Goal: Task Accomplishment & Management: Manage account settings

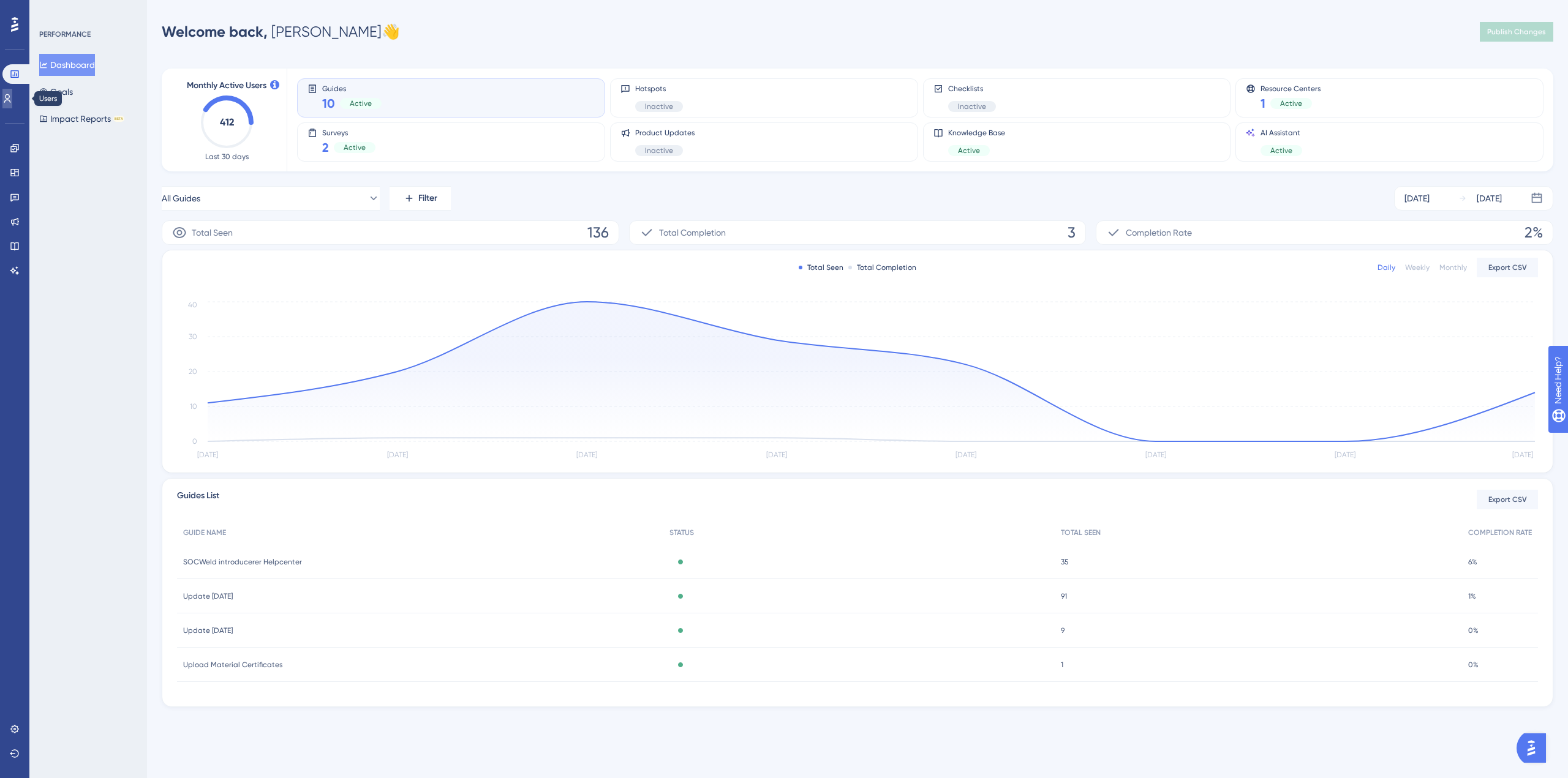
click at [12, 96] on link at bounding box center [8, 98] width 10 height 20
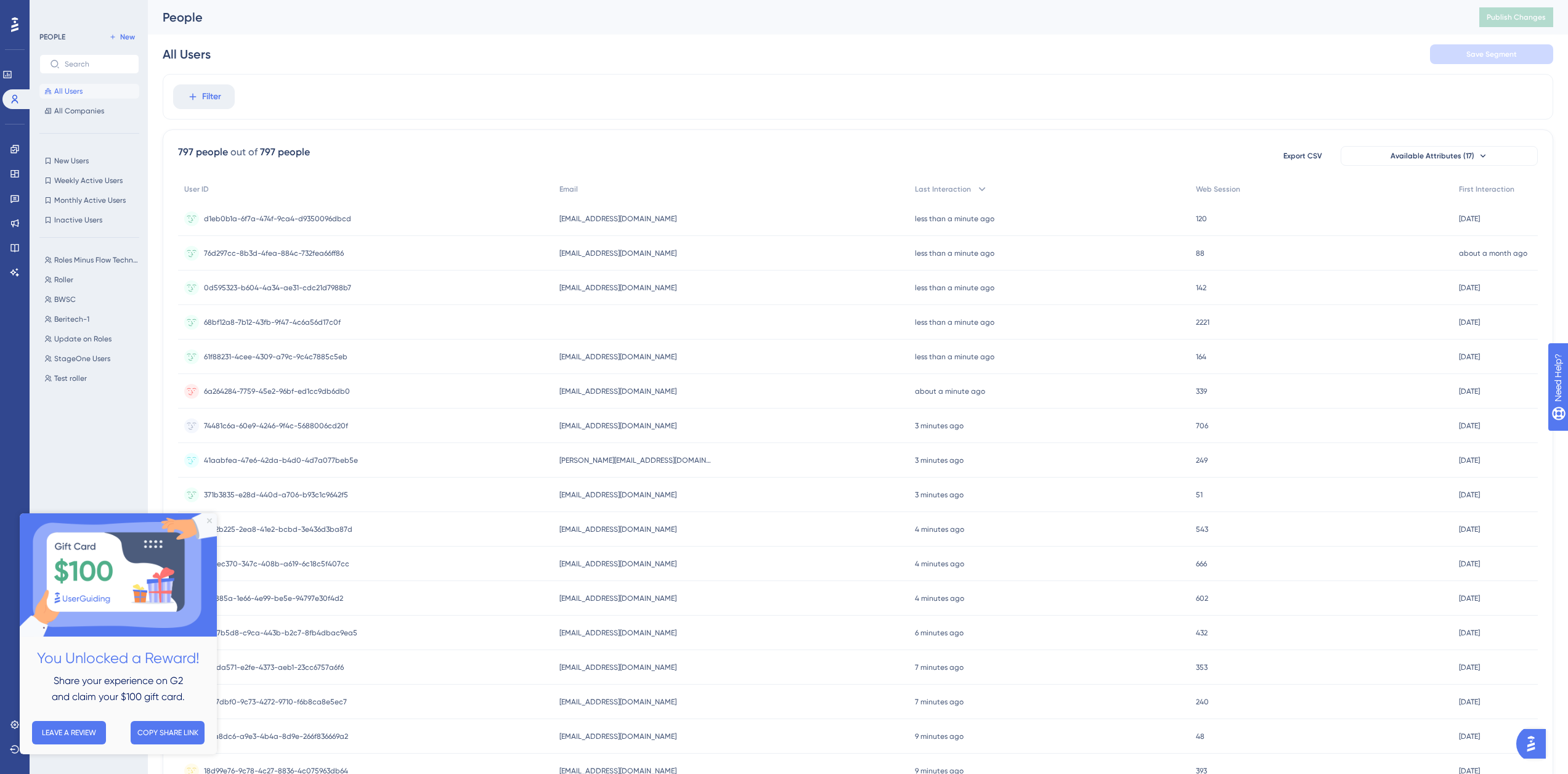
click at [211, 521] on icon "Close Preview" at bounding box center [210, 521] width 5 height 5
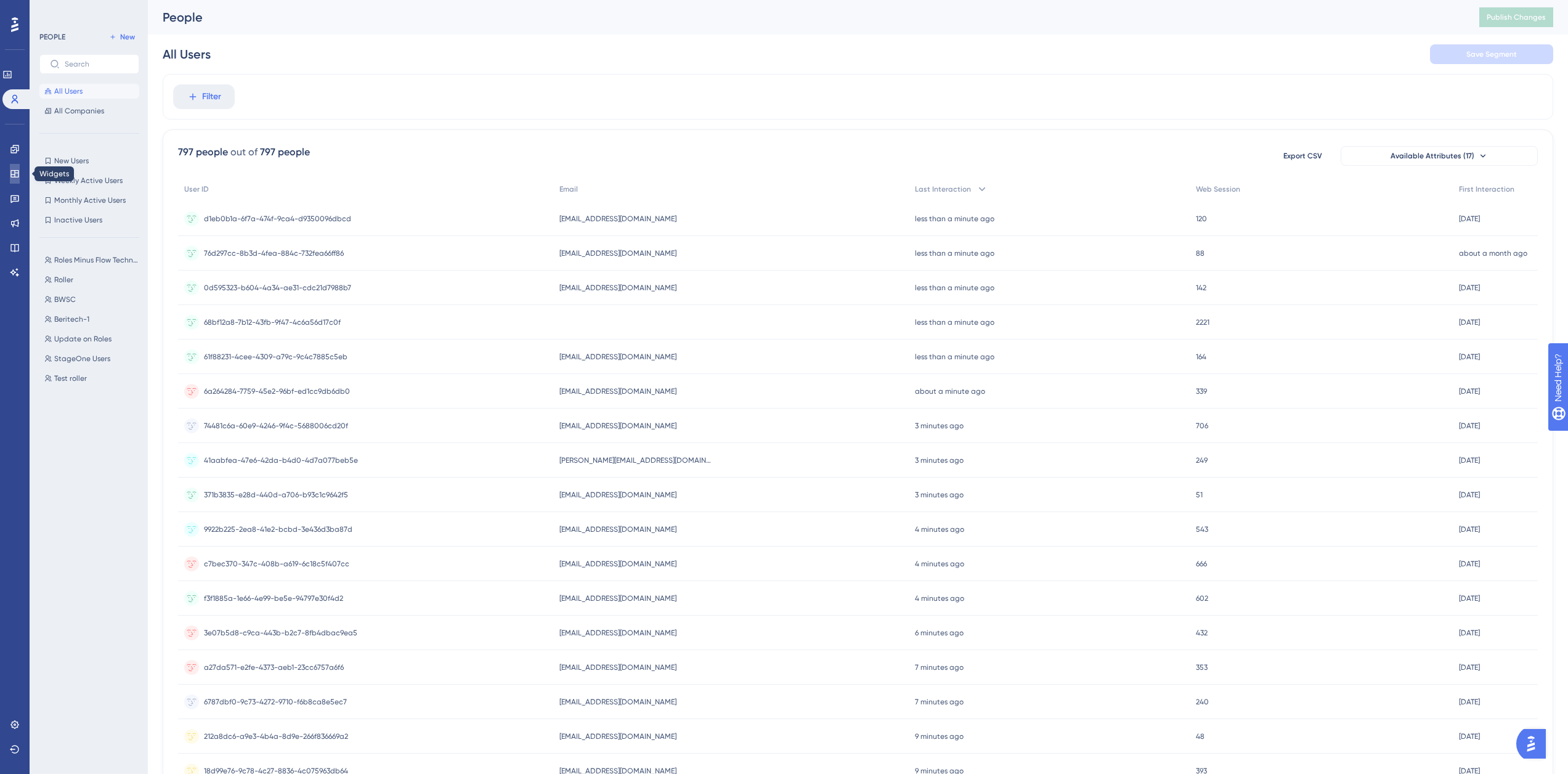
click at [15, 167] on link at bounding box center [15, 173] width 10 height 20
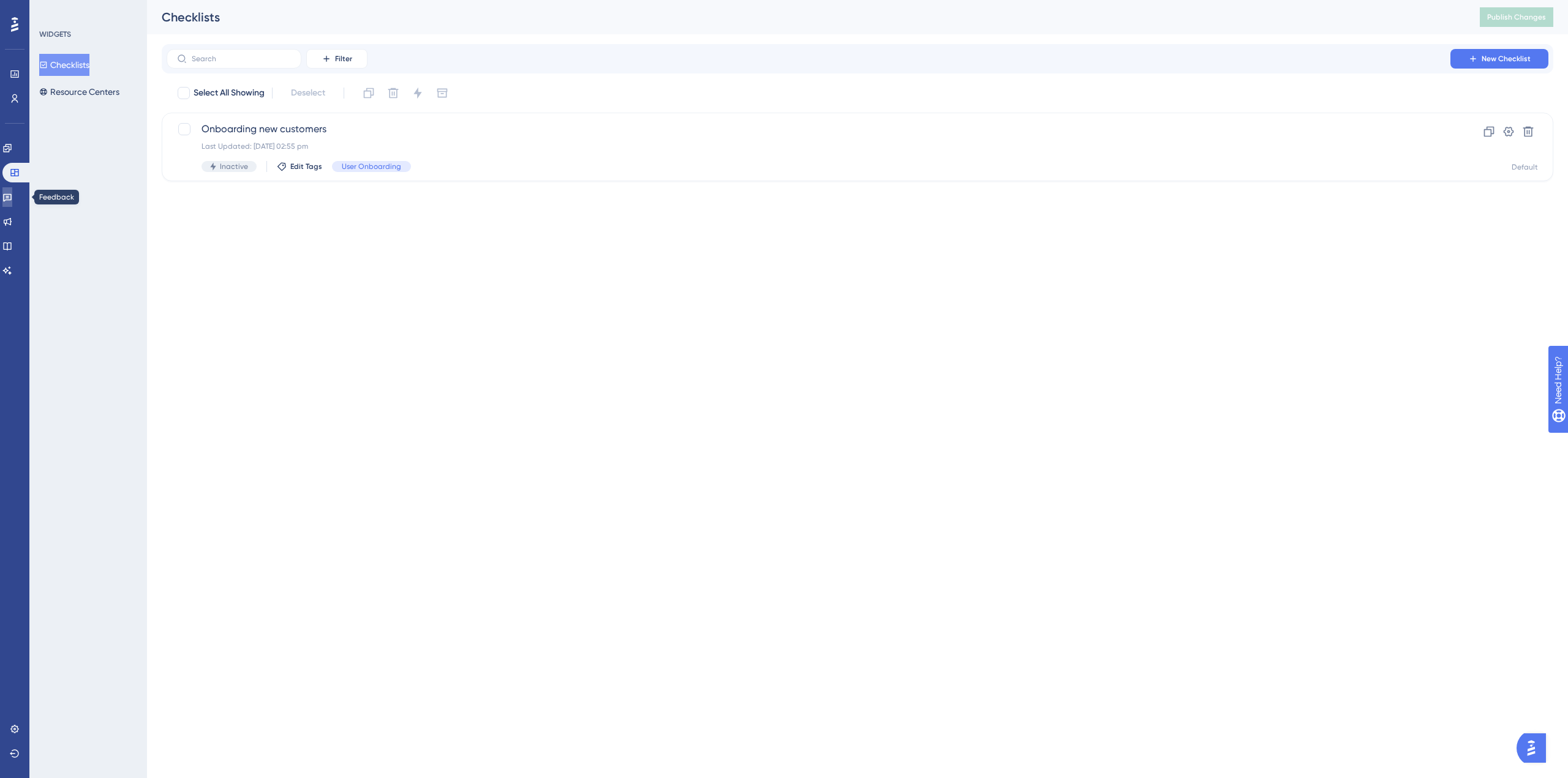
click at [8, 192] on link at bounding box center [8, 197] width 10 height 20
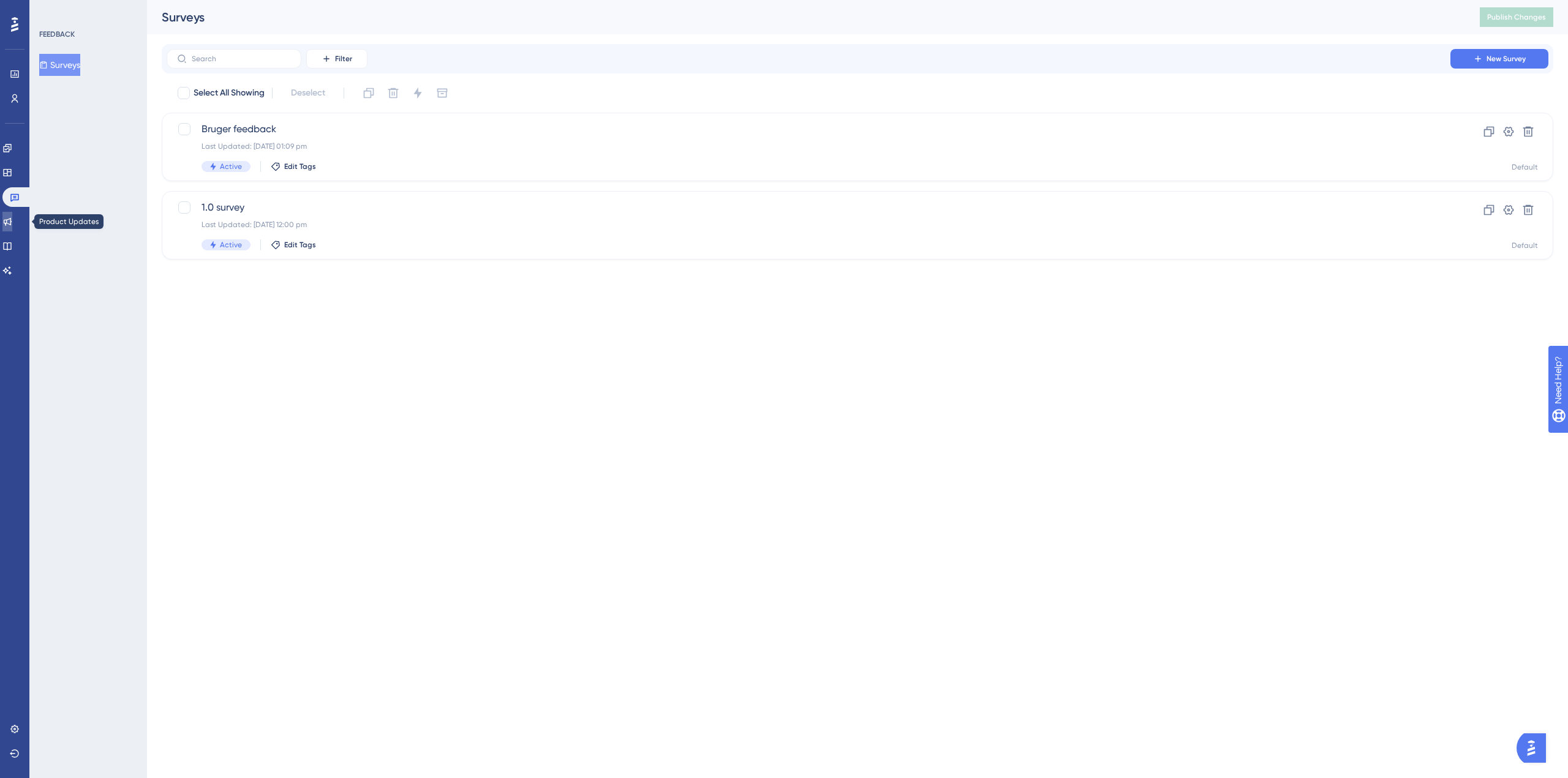
click at [12, 219] on icon at bounding box center [8, 222] width 10 height 10
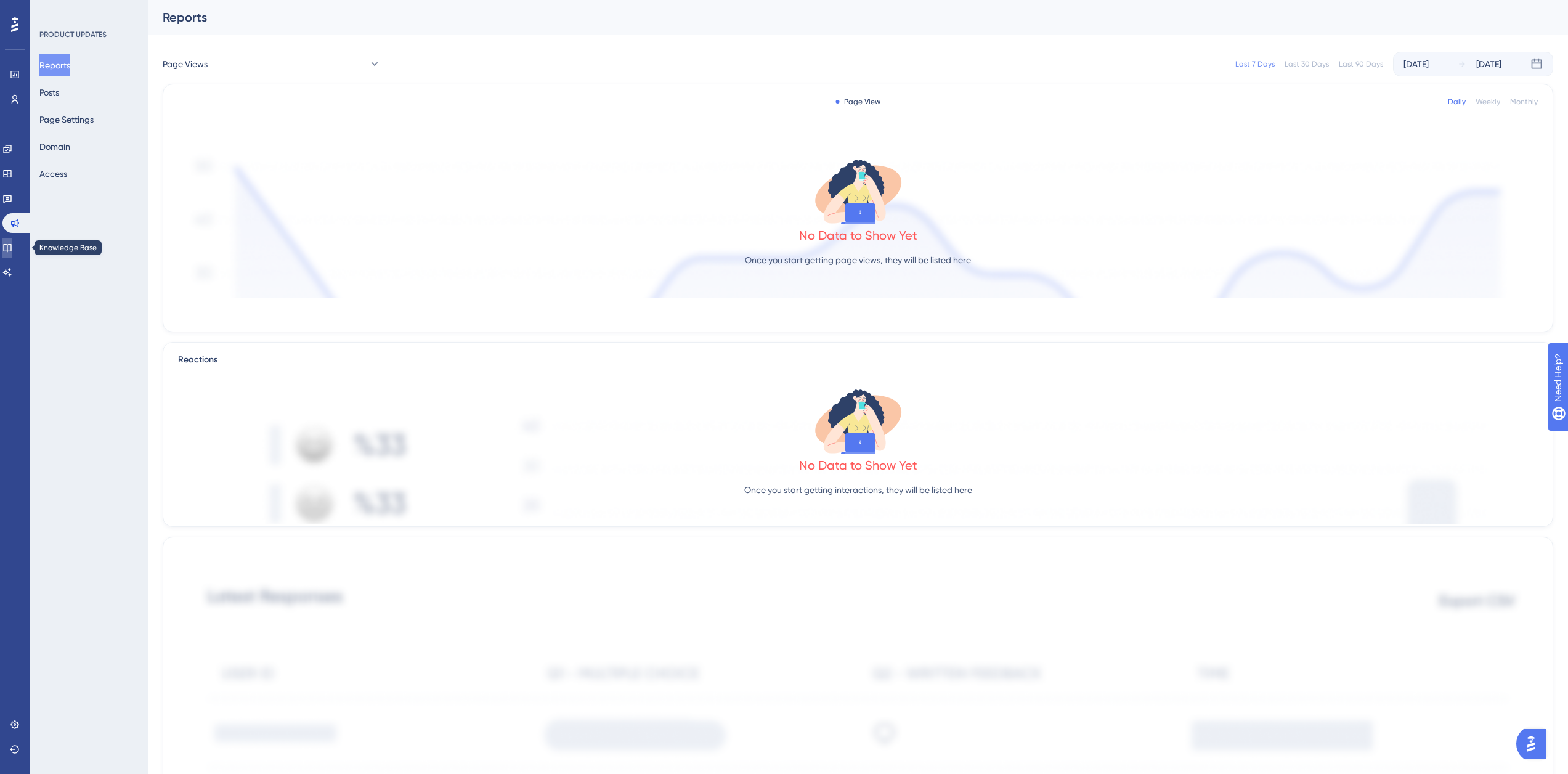
click at [10, 244] on icon at bounding box center [8, 247] width 10 height 10
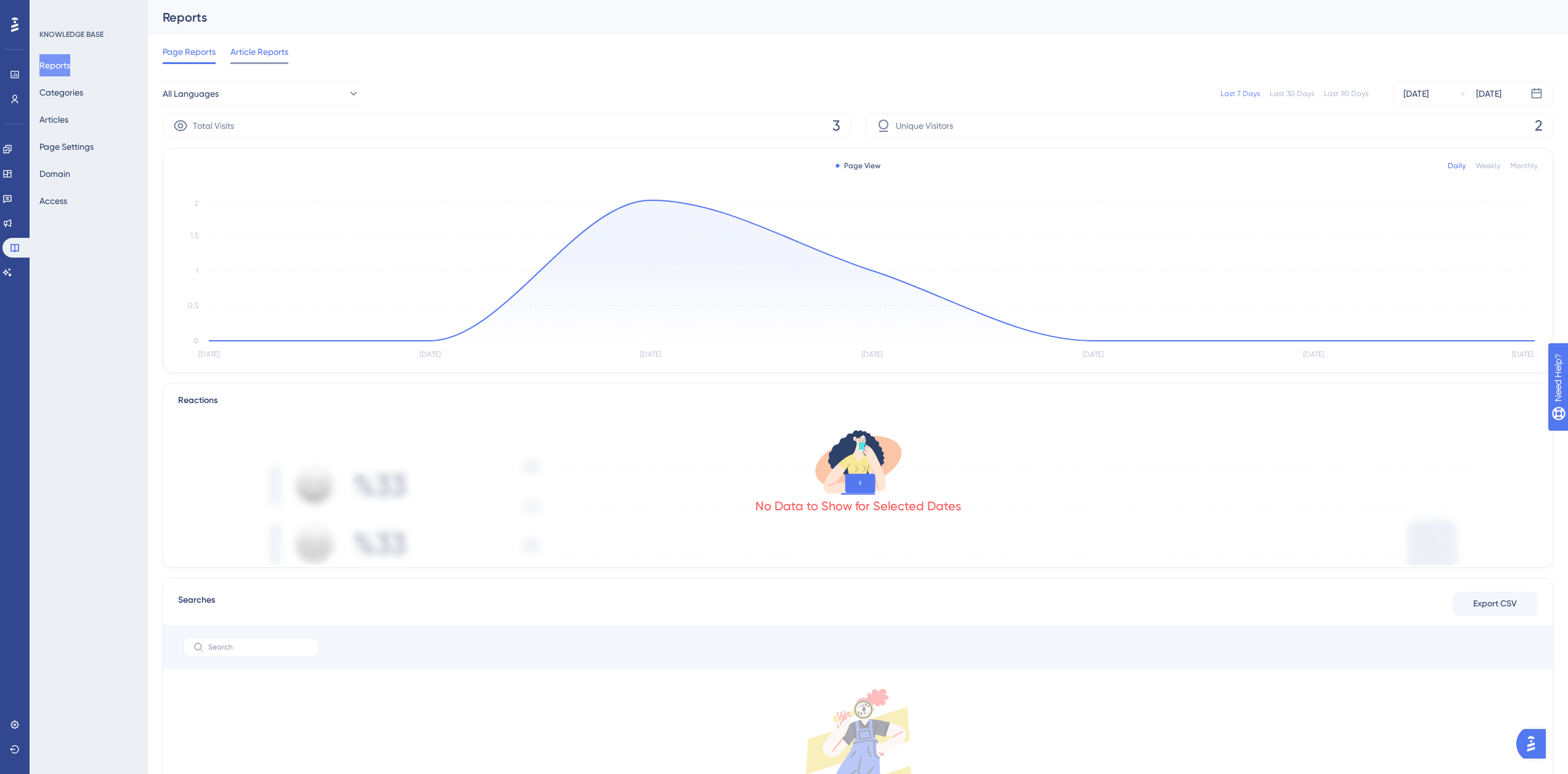
click at [276, 55] on span "Article Reports" at bounding box center [259, 51] width 58 height 15
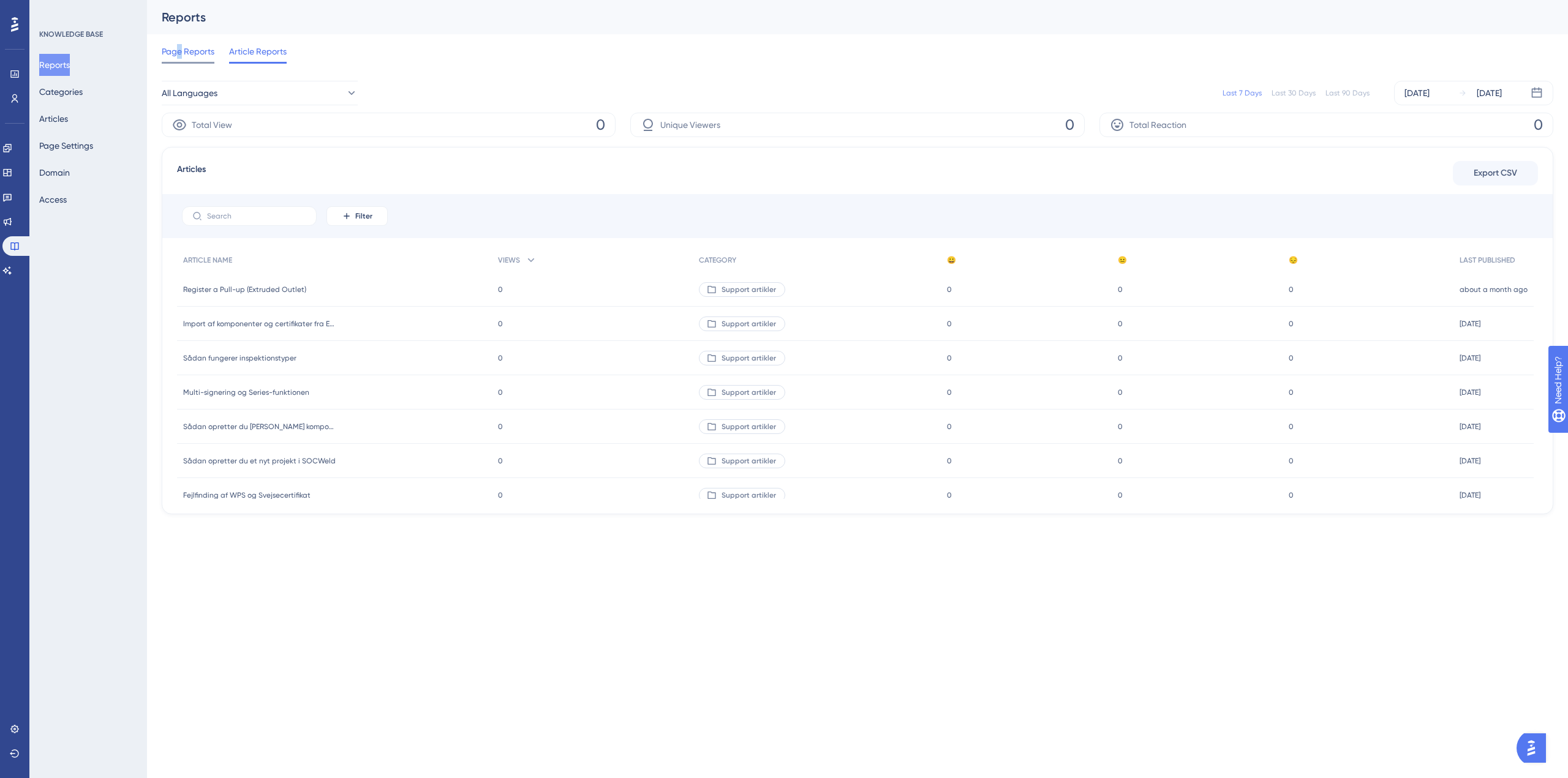
click at [180, 48] on span "Page Reports" at bounding box center [188, 51] width 53 height 14
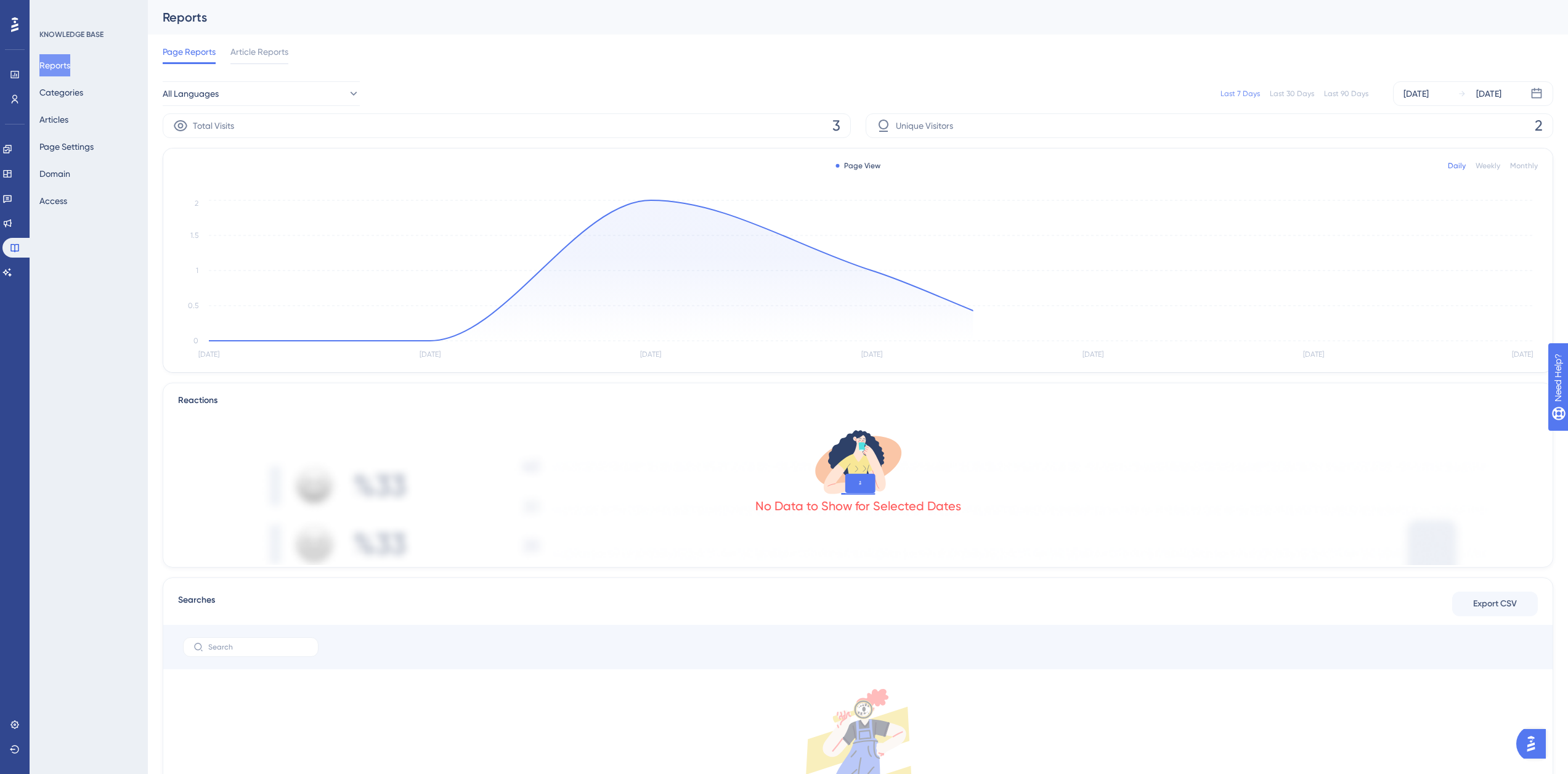
click at [298, 49] on div "Page Reports Article Reports" at bounding box center [858, 54] width 1390 height 39
click at [53, 83] on button "Categories" at bounding box center [61, 92] width 44 height 22
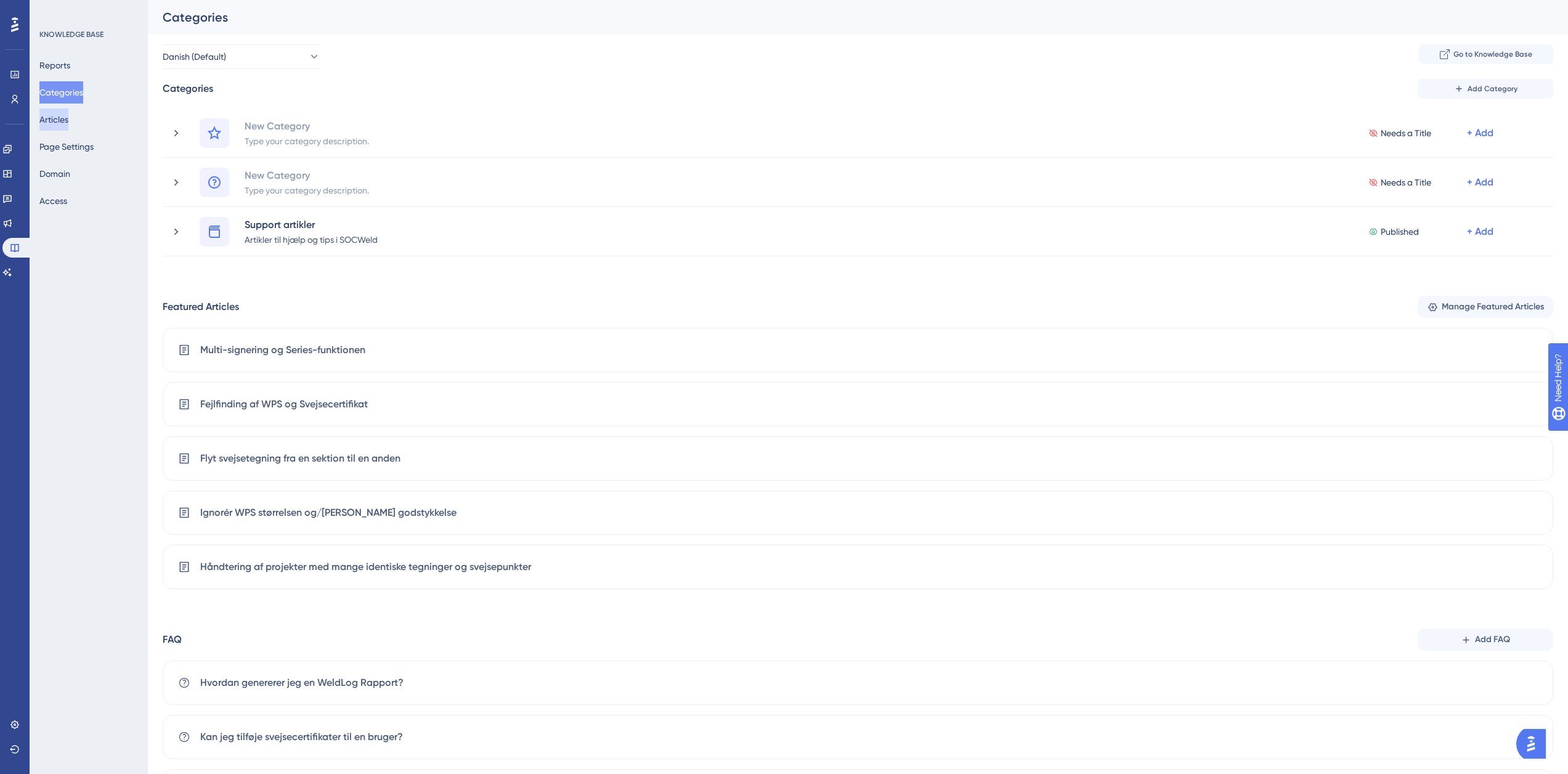
click at [55, 110] on button "Articles" at bounding box center [54, 119] width 29 height 22
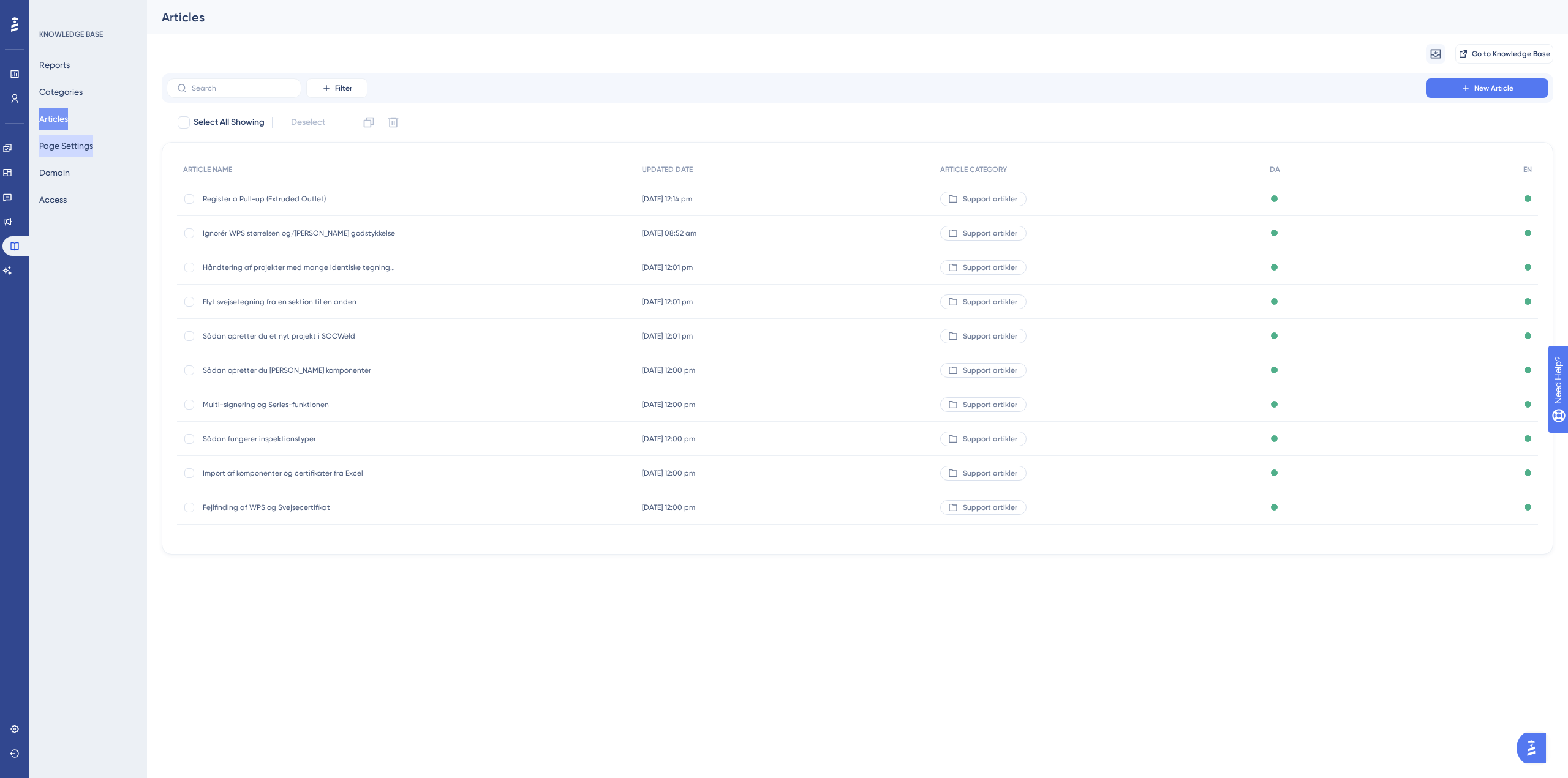
click at [51, 143] on button "Page Settings" at bounding box center [66, 146] width 54 height 22
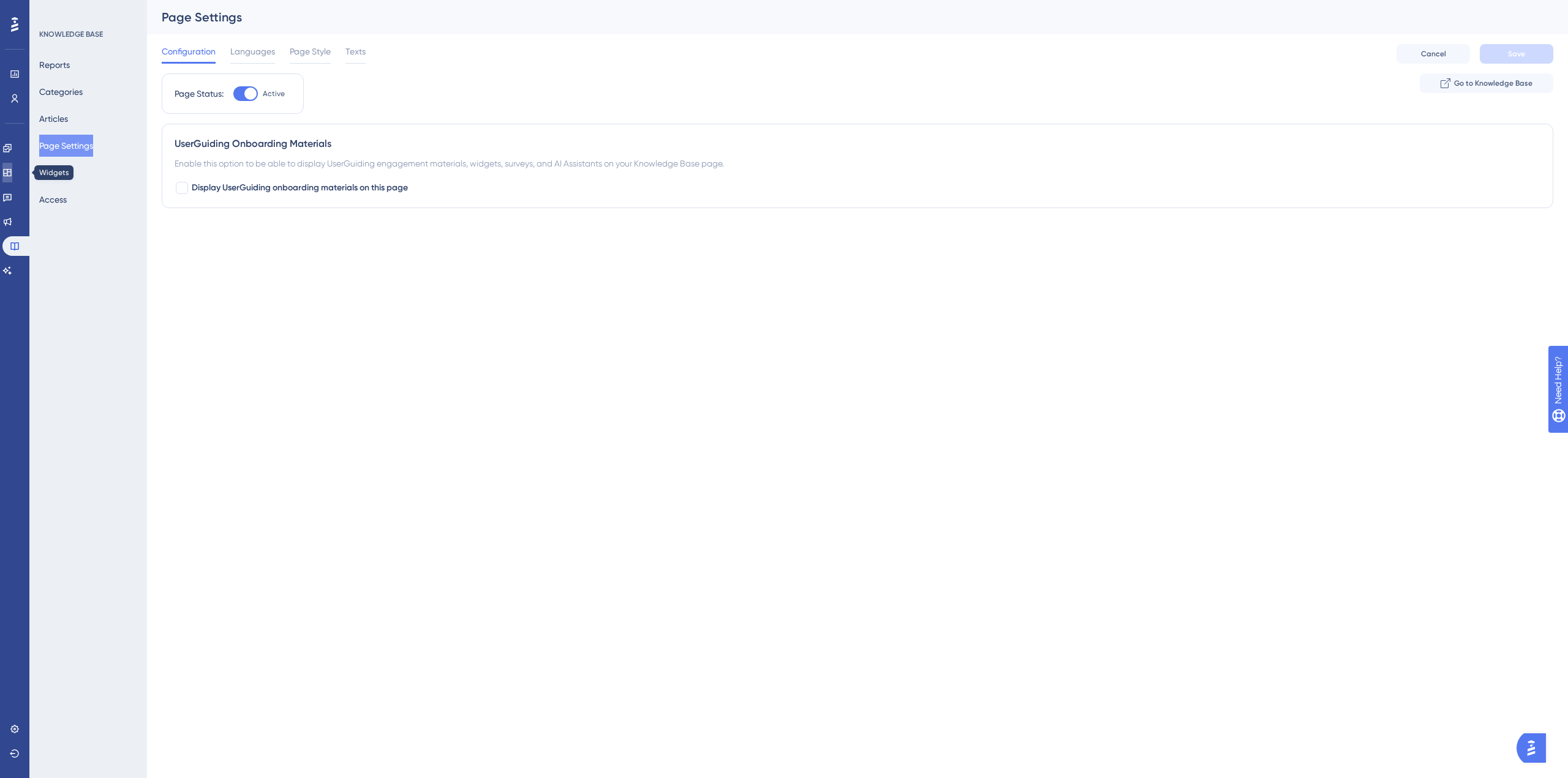
click at [11, 170] on icon at bounding box center [7, 172] width 8 height 8
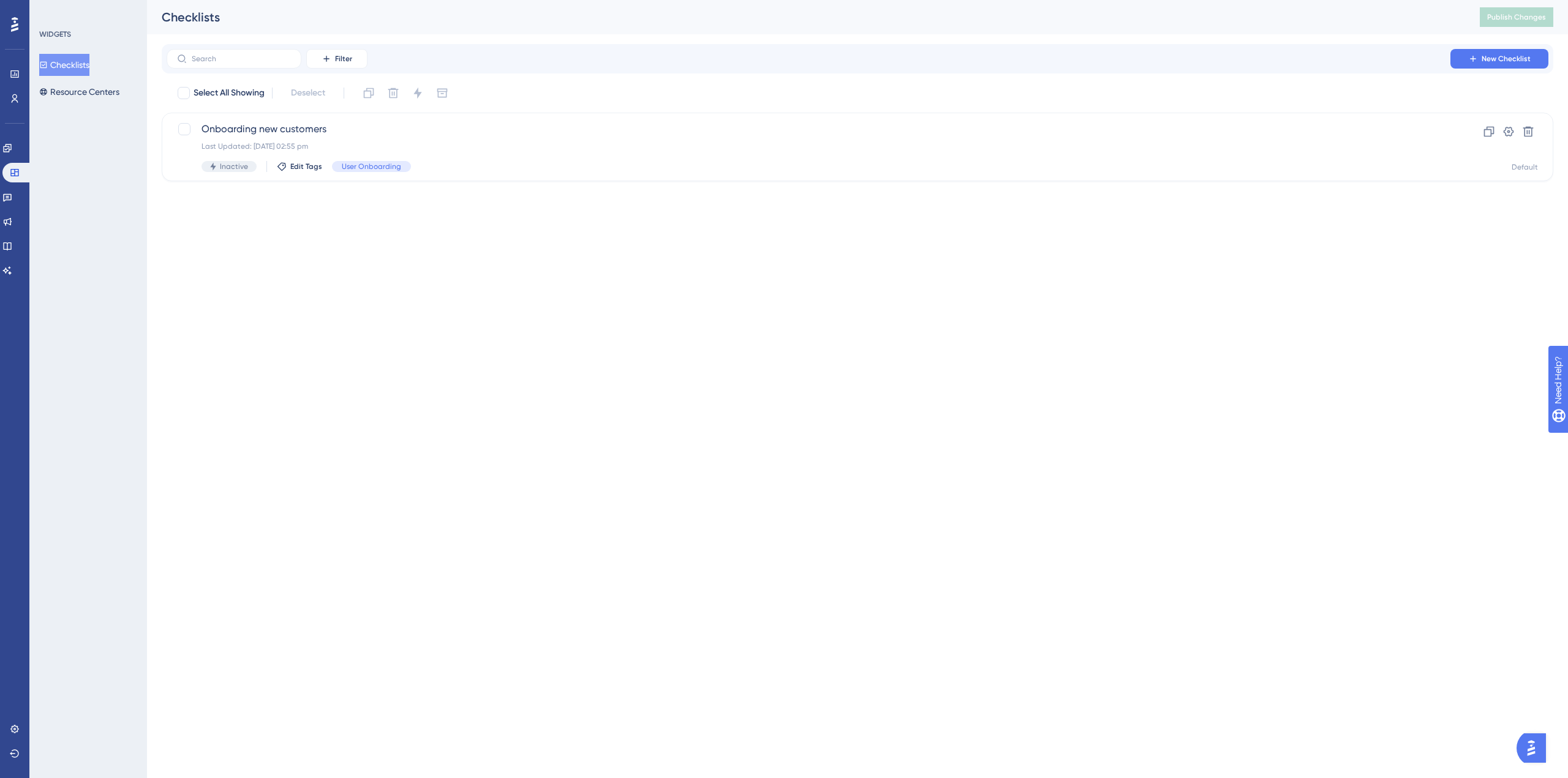
click at [15, 136] on div "Engagement Widgets Feedback Product Updates Knowledge Base AI Assistant" at bounding box center [14, 194] width 25 height 172
click at [12, 143] on link at bounding box center [8, 148] width 10 height 20
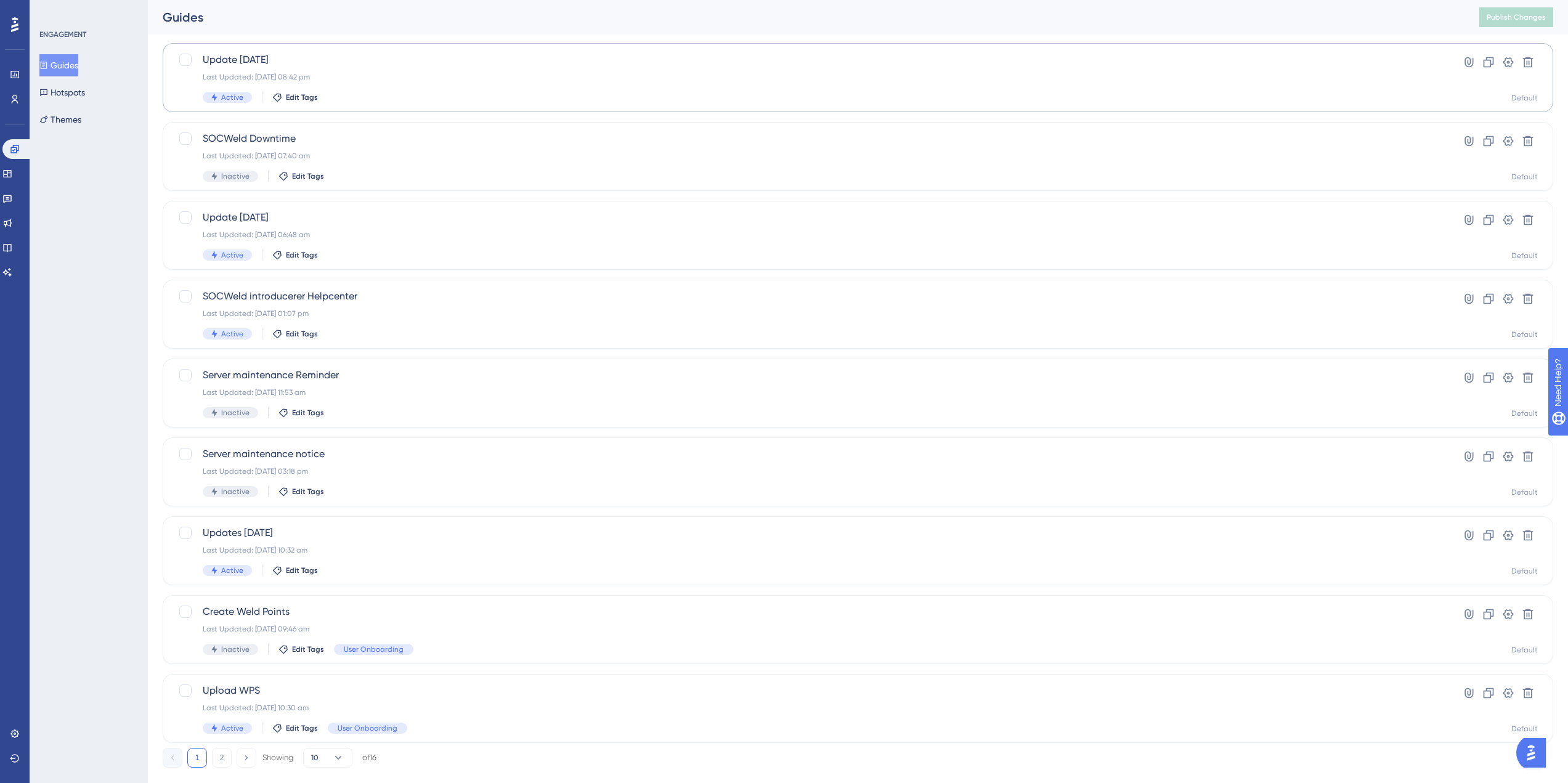
scroll to position [173, 0]
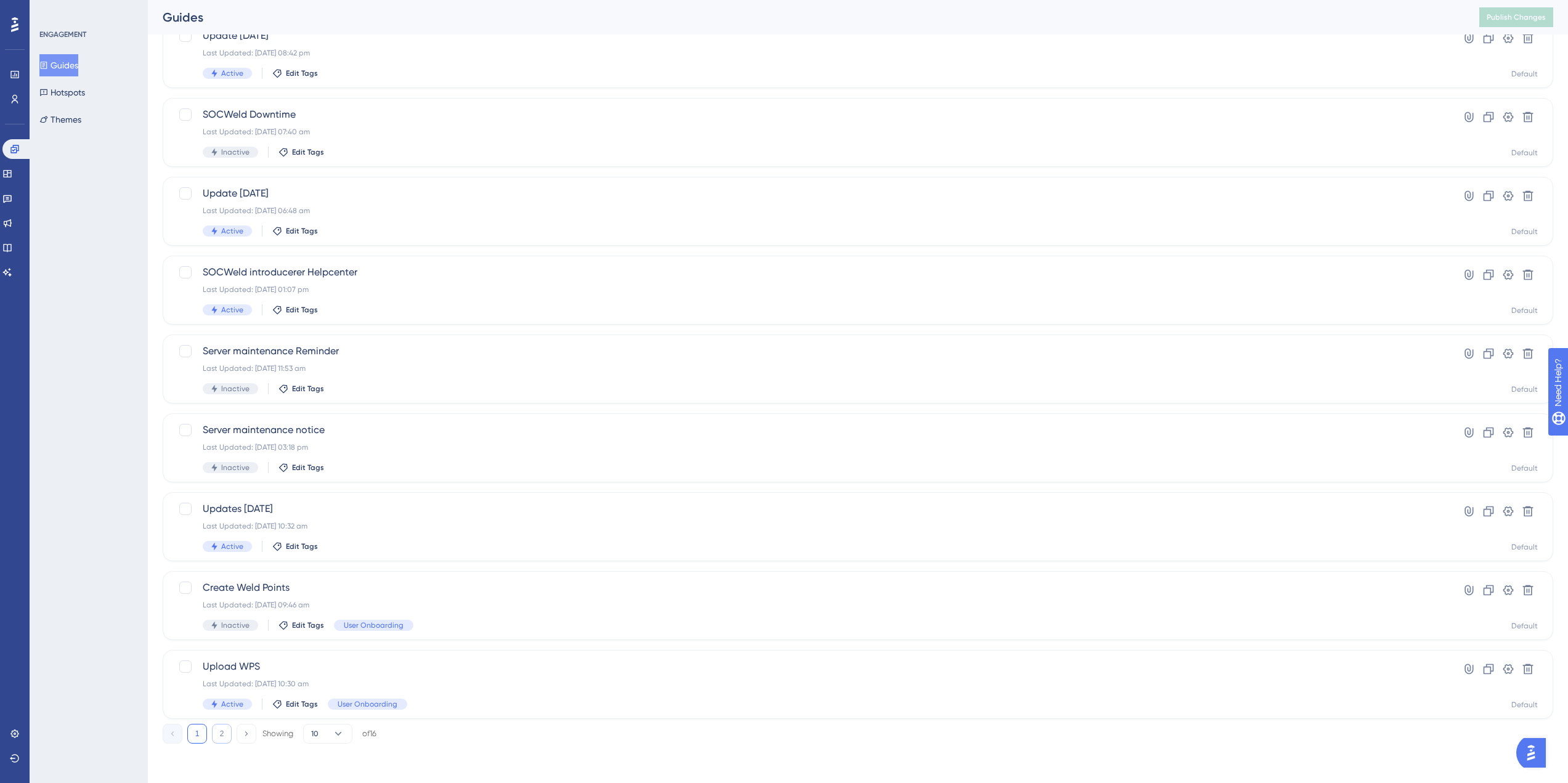
click at [224, 739] on button "2" at bounding box center [221, 733] width 20 height 20
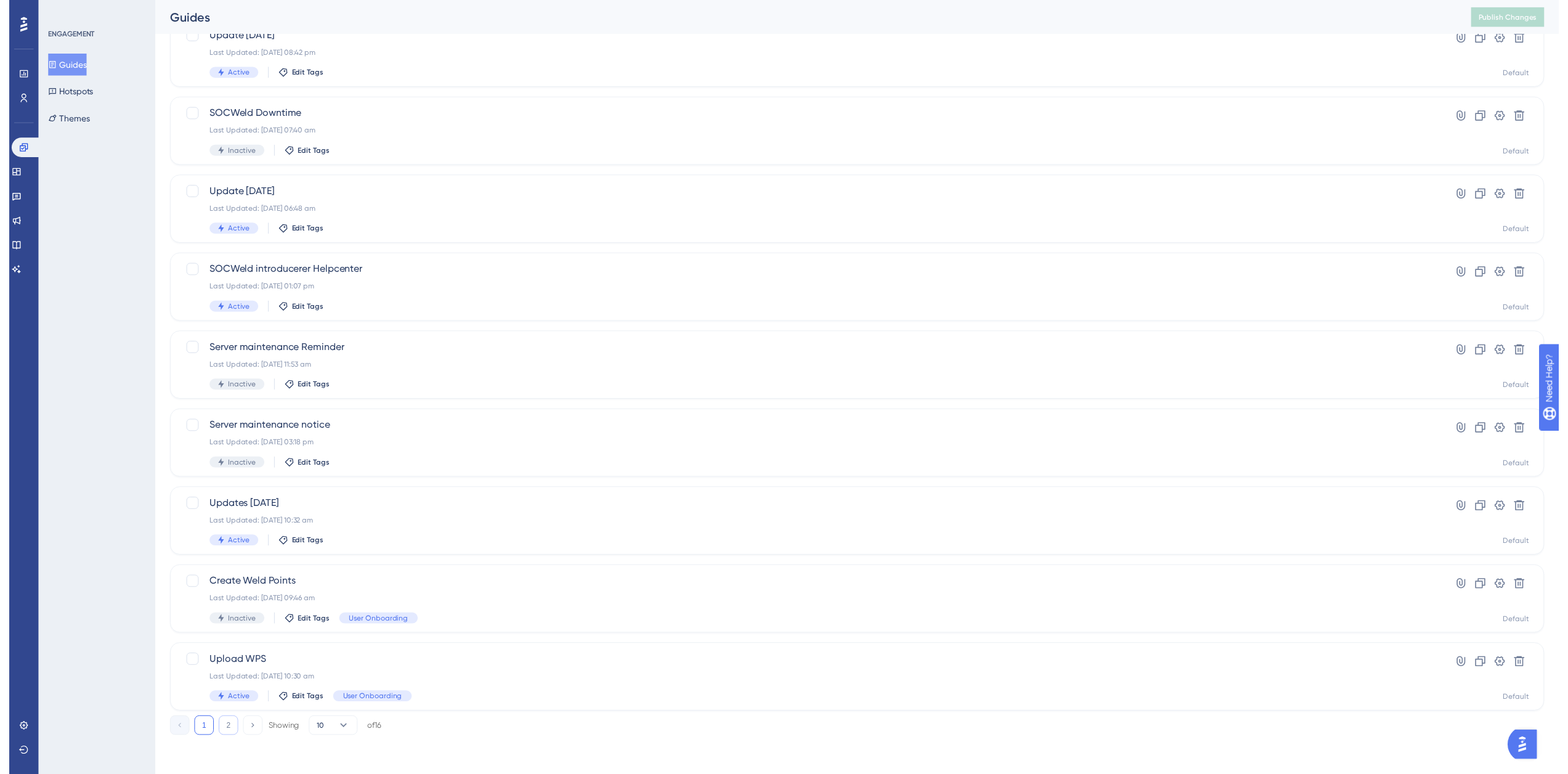
scroll to position [0, 0]
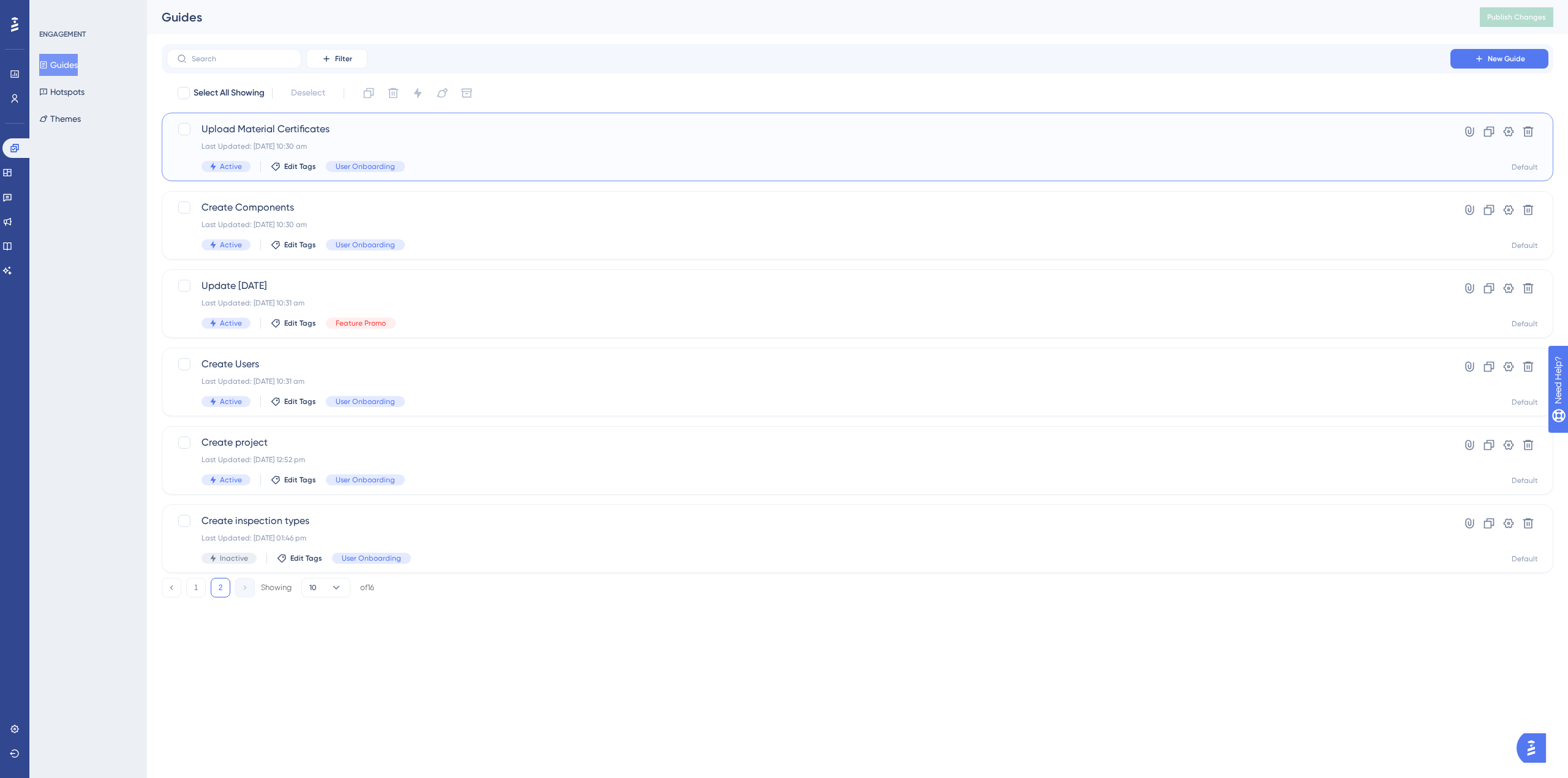
click at [457, 168] on div "Active Edit Tags User Onboarding" at bounding box center [808, 166] width 1214 height 11
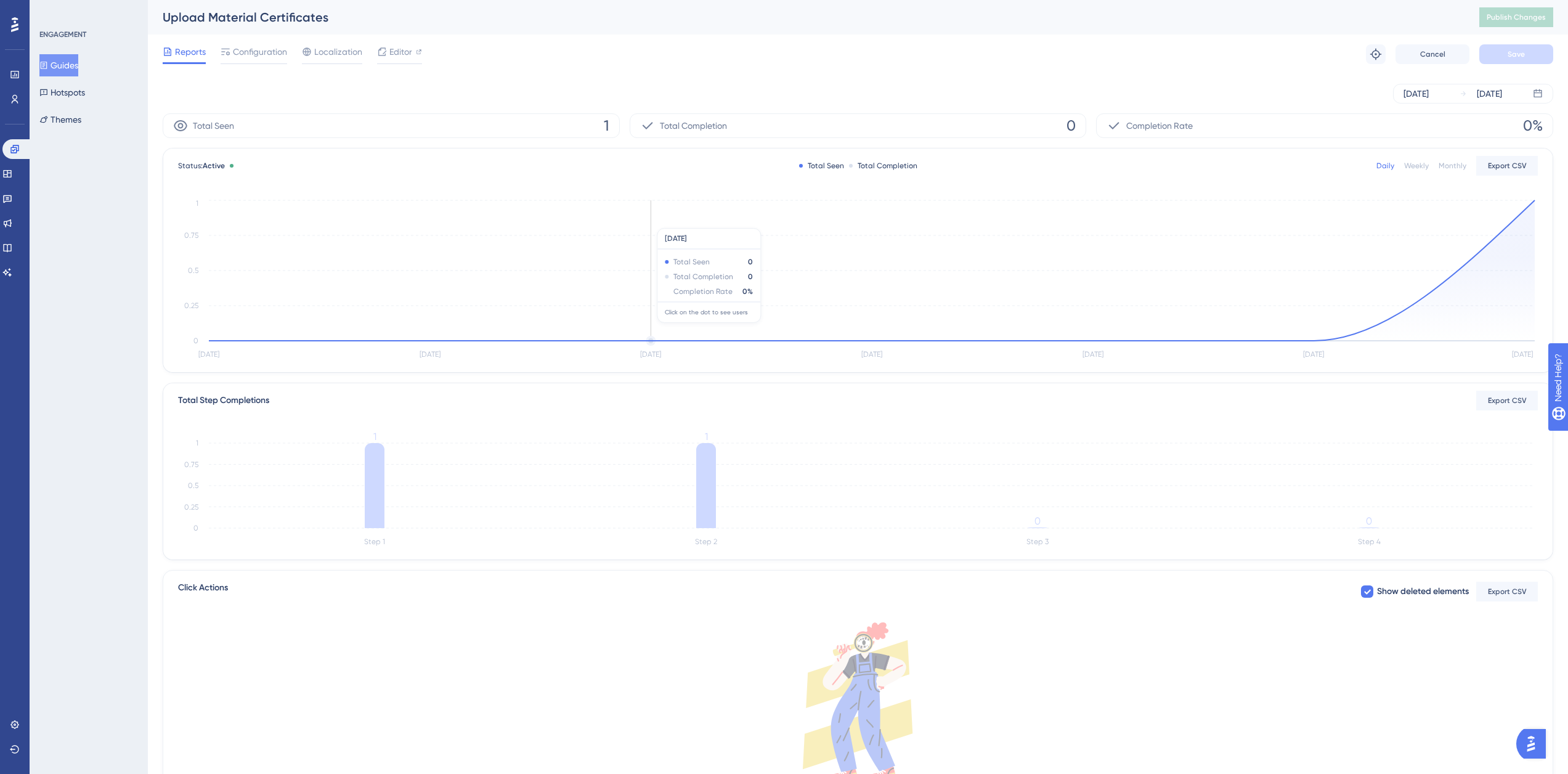
drag, startPoint x: 599, startPoint y: 216, endPoint x: 599, endPoint y: 222, distance: 6.0
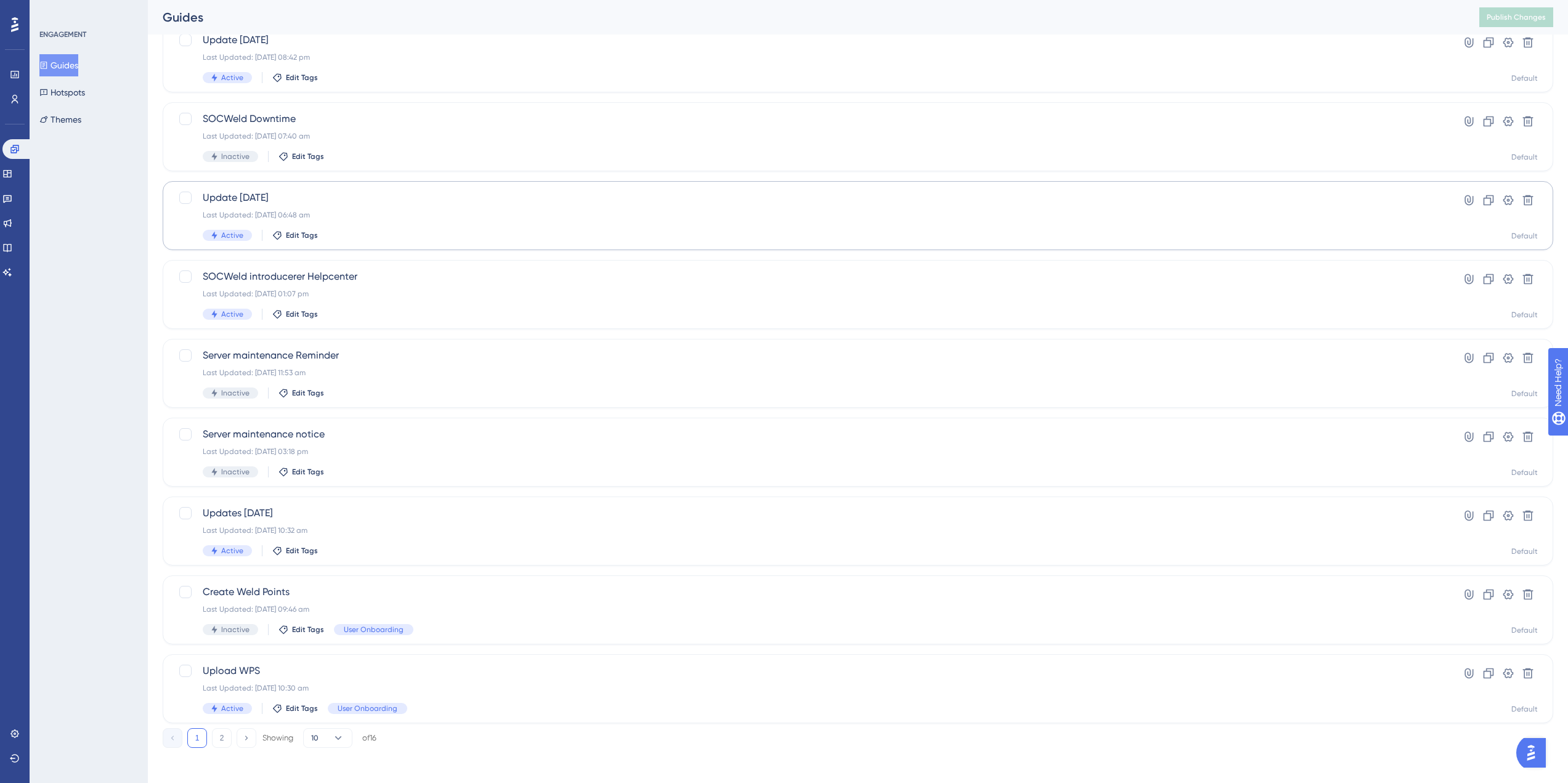
scroll to position [173, 0]
click at [318, 653] on div "Upload WPS Last Updated: [DATE] 10:30 am Active Edit Tags User Onboarding Hyper…" at bounding box center [858, 685] width 1390 height 69
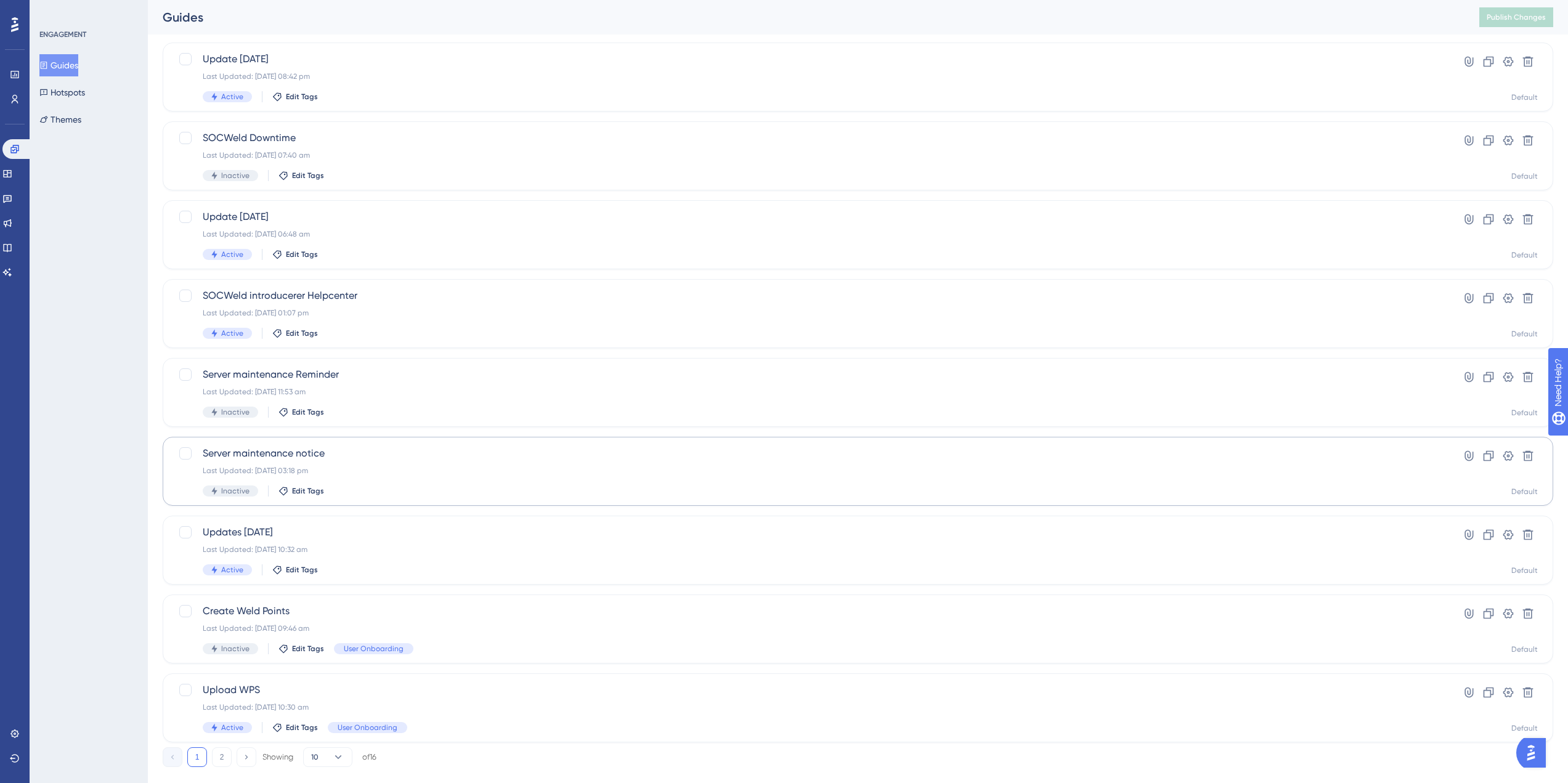
scroll to position [173, 0]
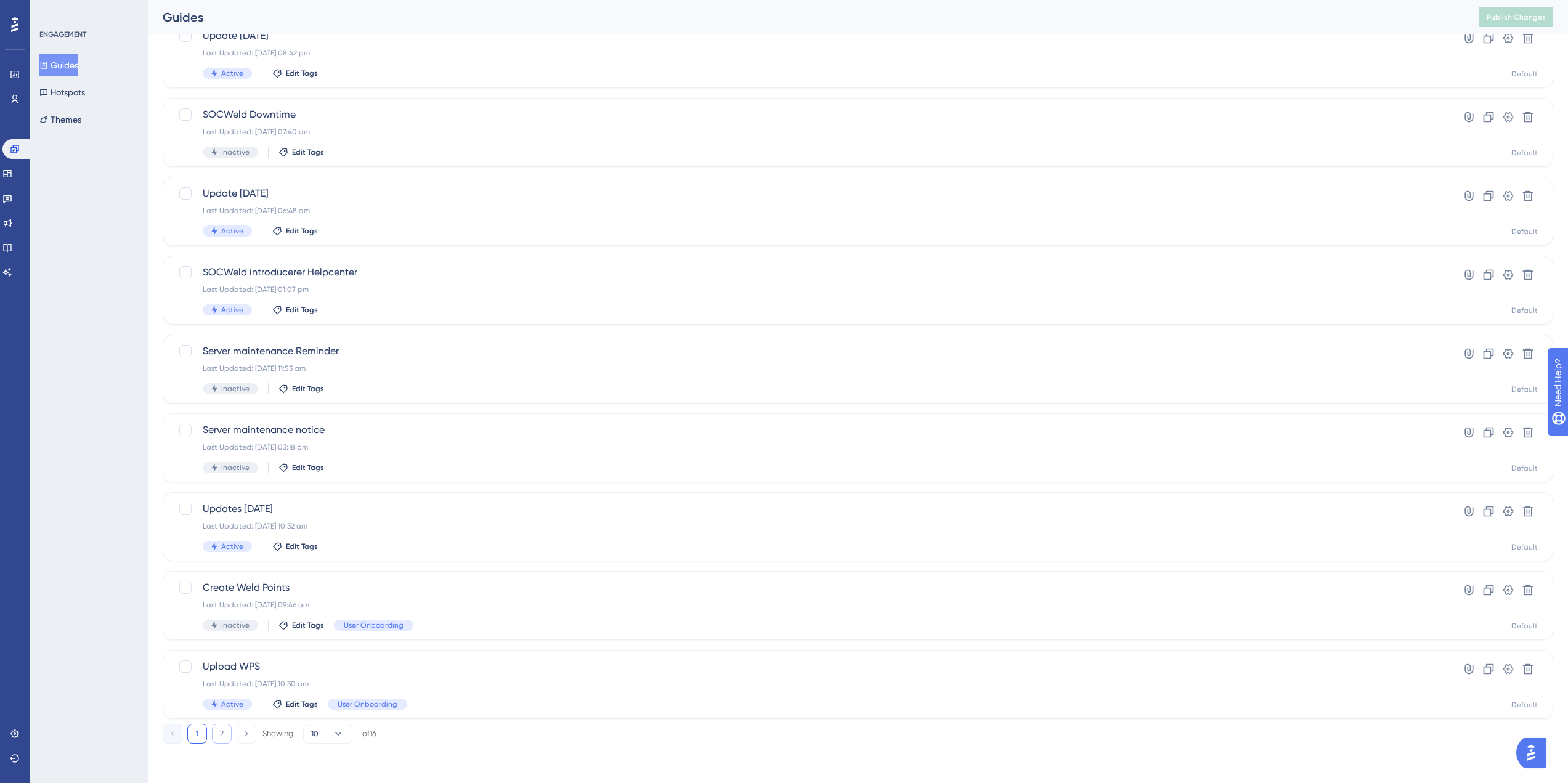
click at [217, 730] on button "2" at bounding box center [221, 733] width 20 height 20
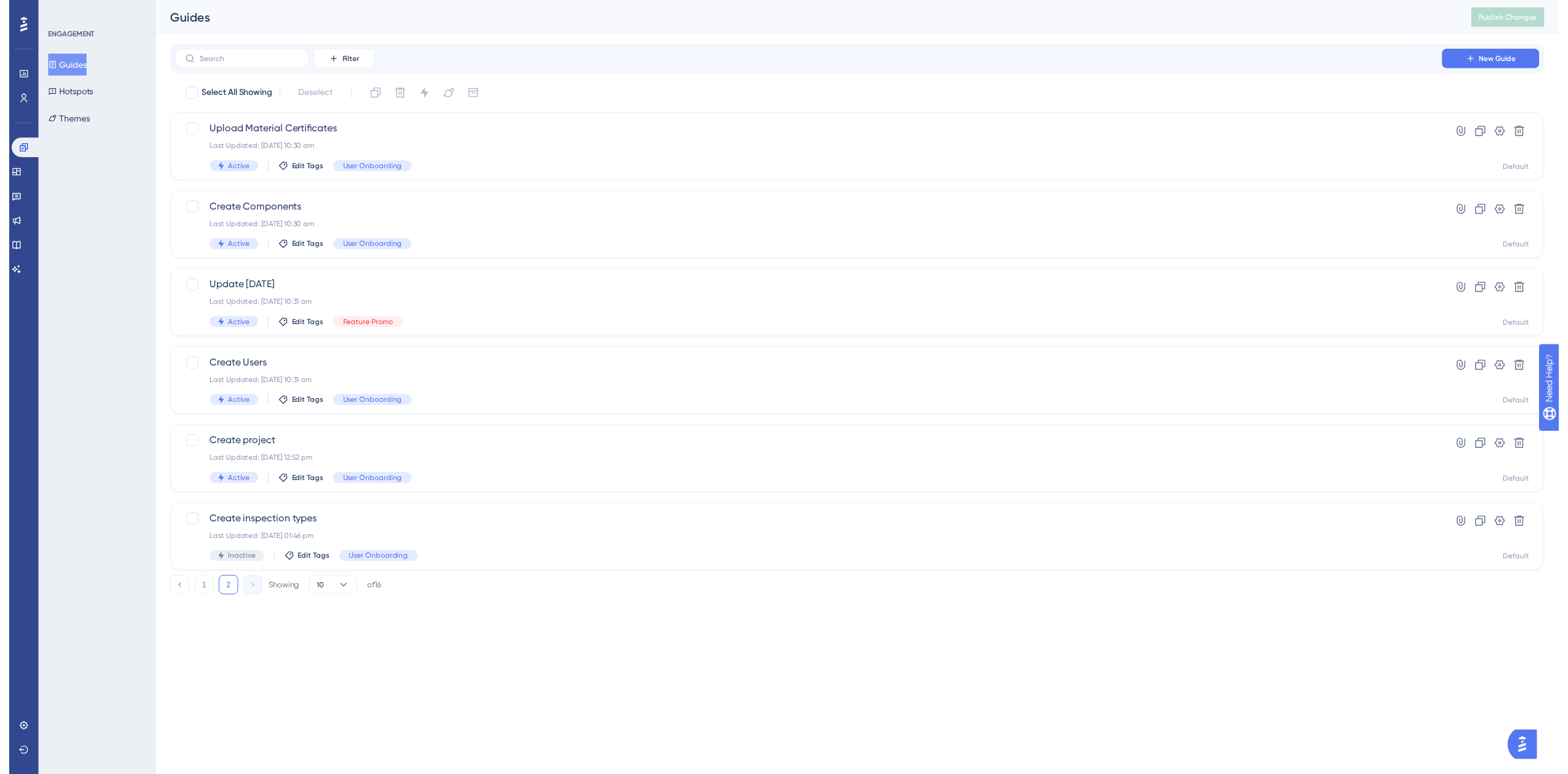
scroll to position [0, 0]
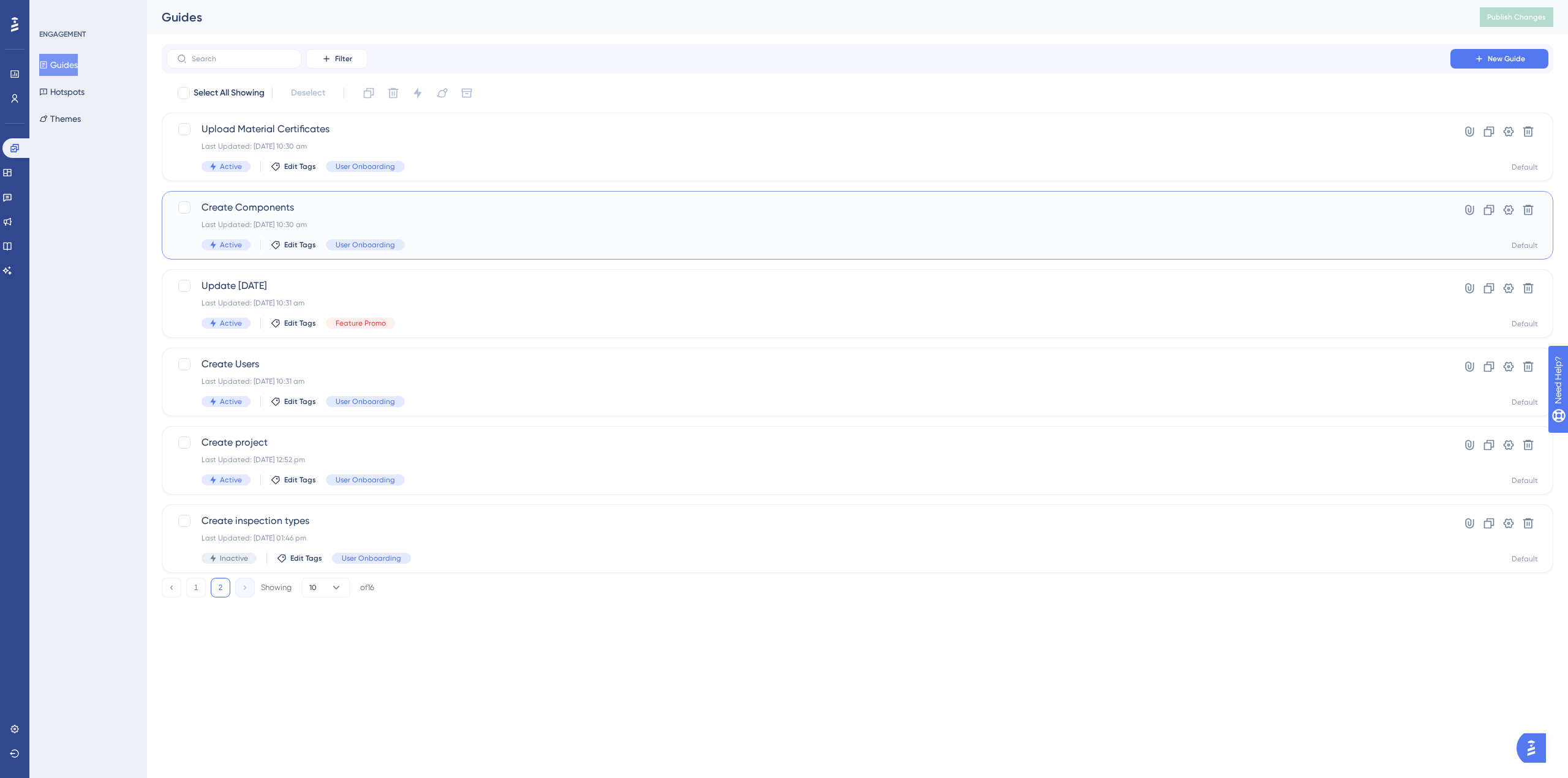
click at [395, 225] on div "Last Updated: [DATE] 10:30 am" at bounding box center [808, 225] width 1214 height 10
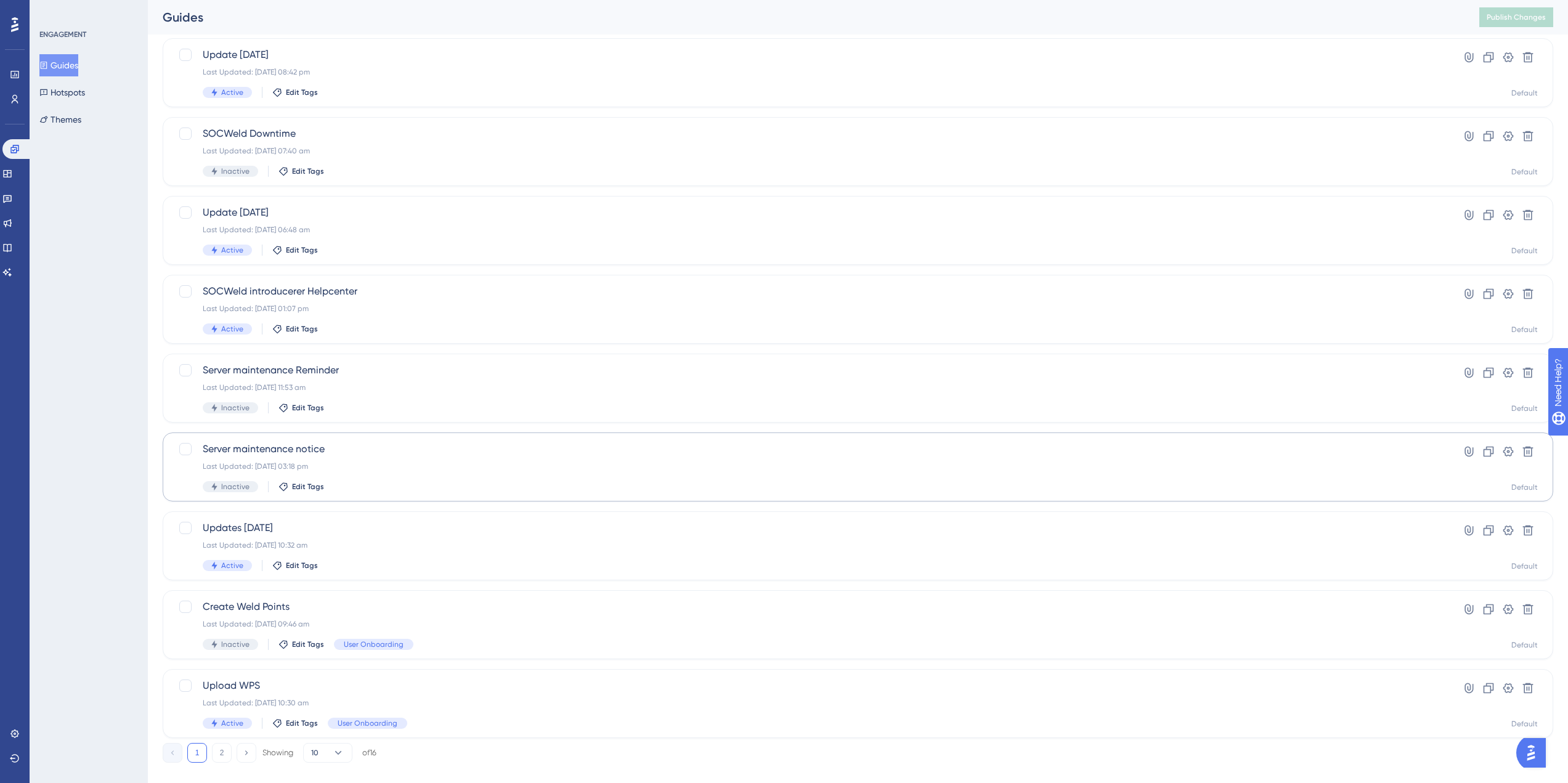
scroll to position [173, 0]
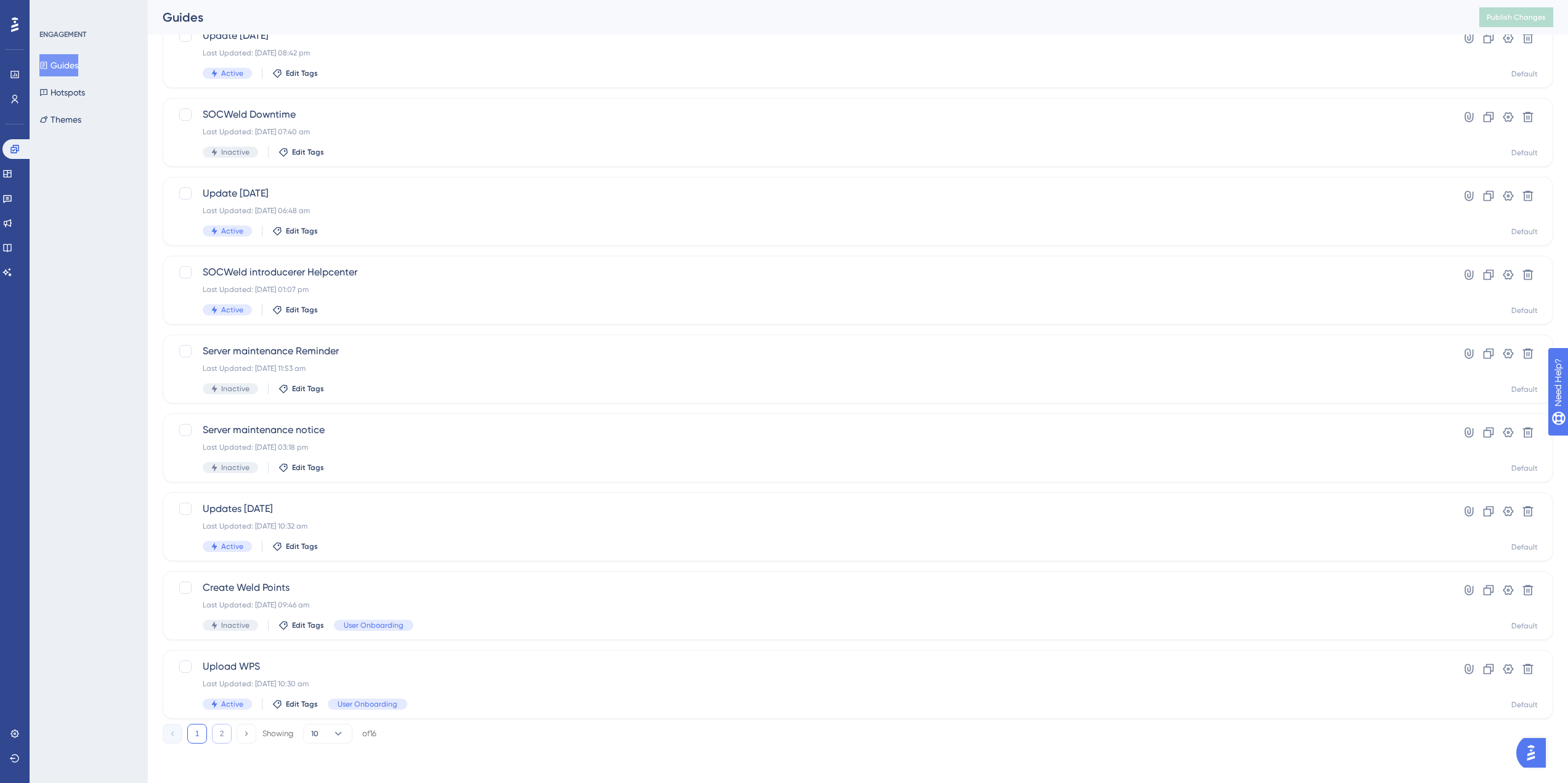
click at [223, 731] on button "2" at bounding box center [221, 733] width 20 height 20
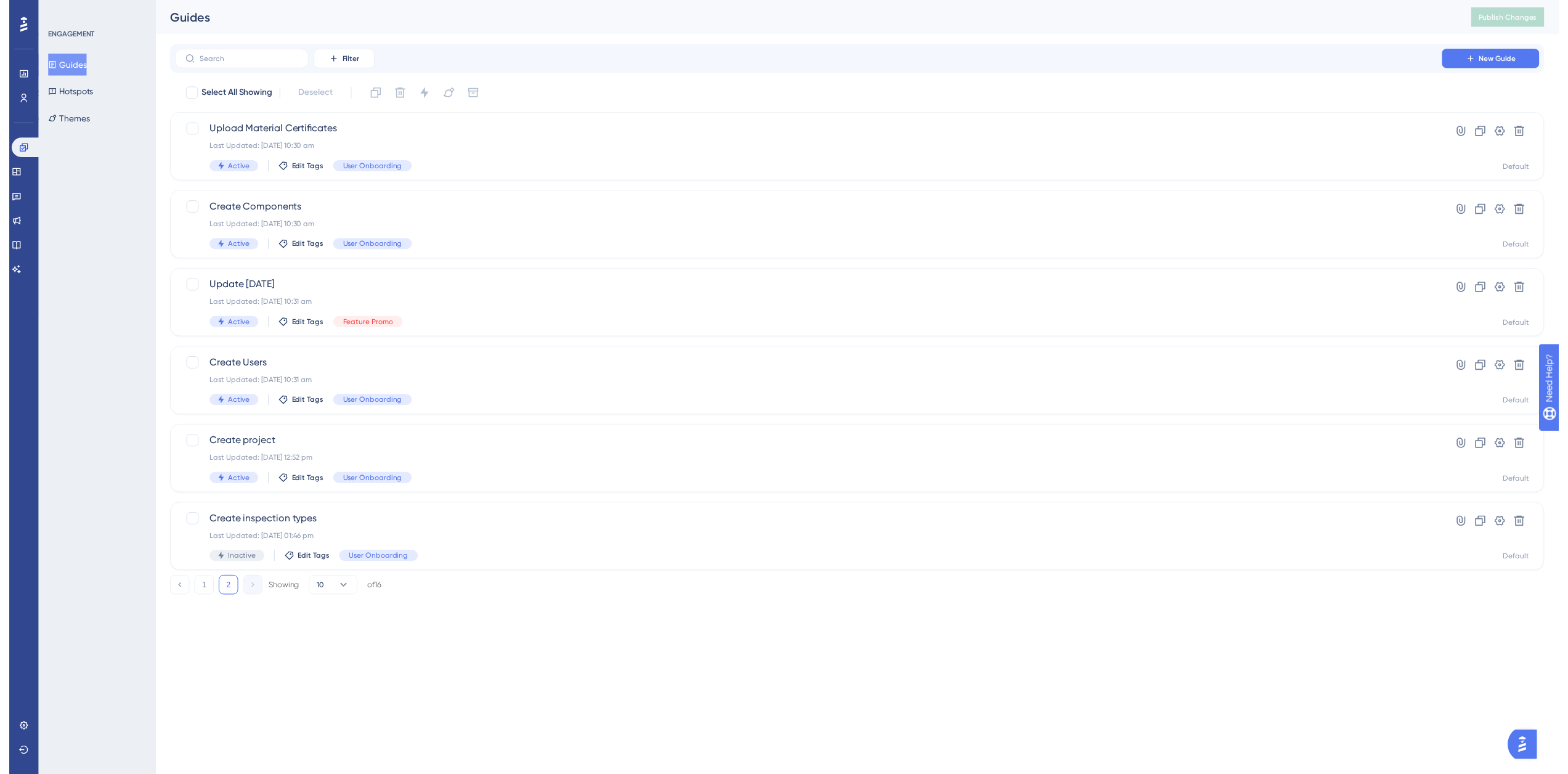
scroll to position [0, 0]
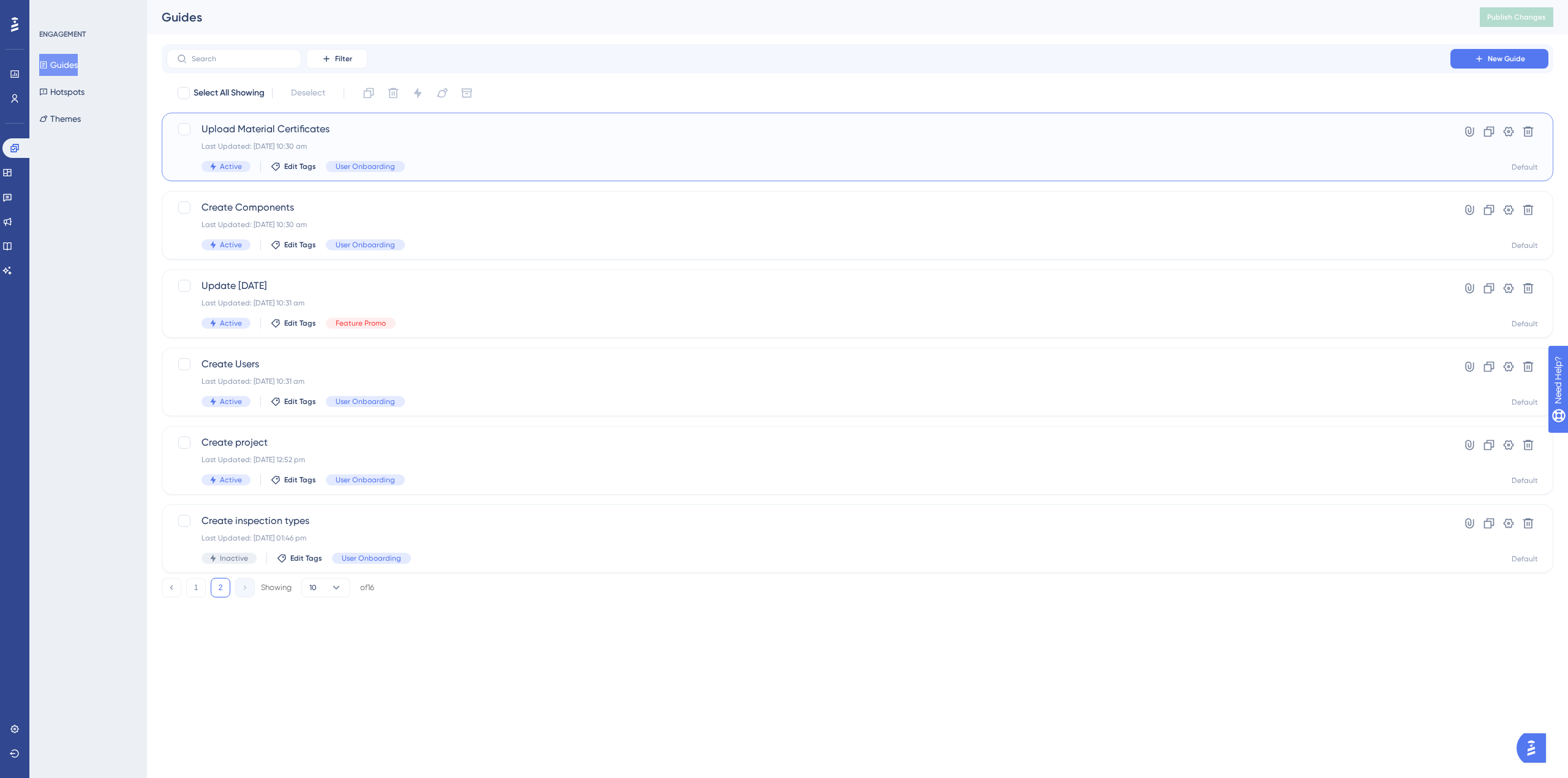
click at [440, 129] on span "Upload Material Certificates" at bounding box center [808, 129] width 1214 height 14
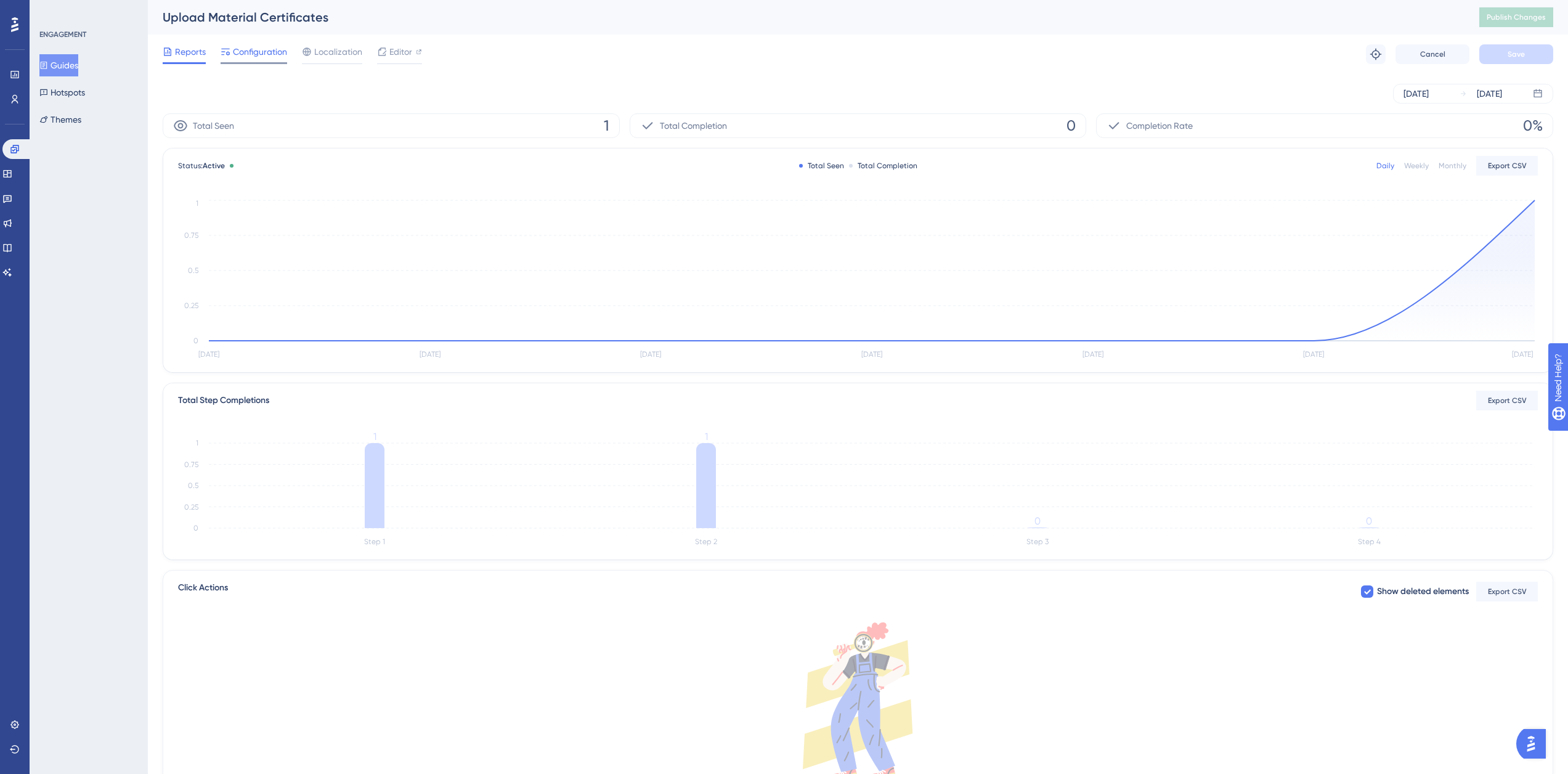
click at [271, 59] on span "Configuration" at bounding box center [260, 51] width 55 height 15
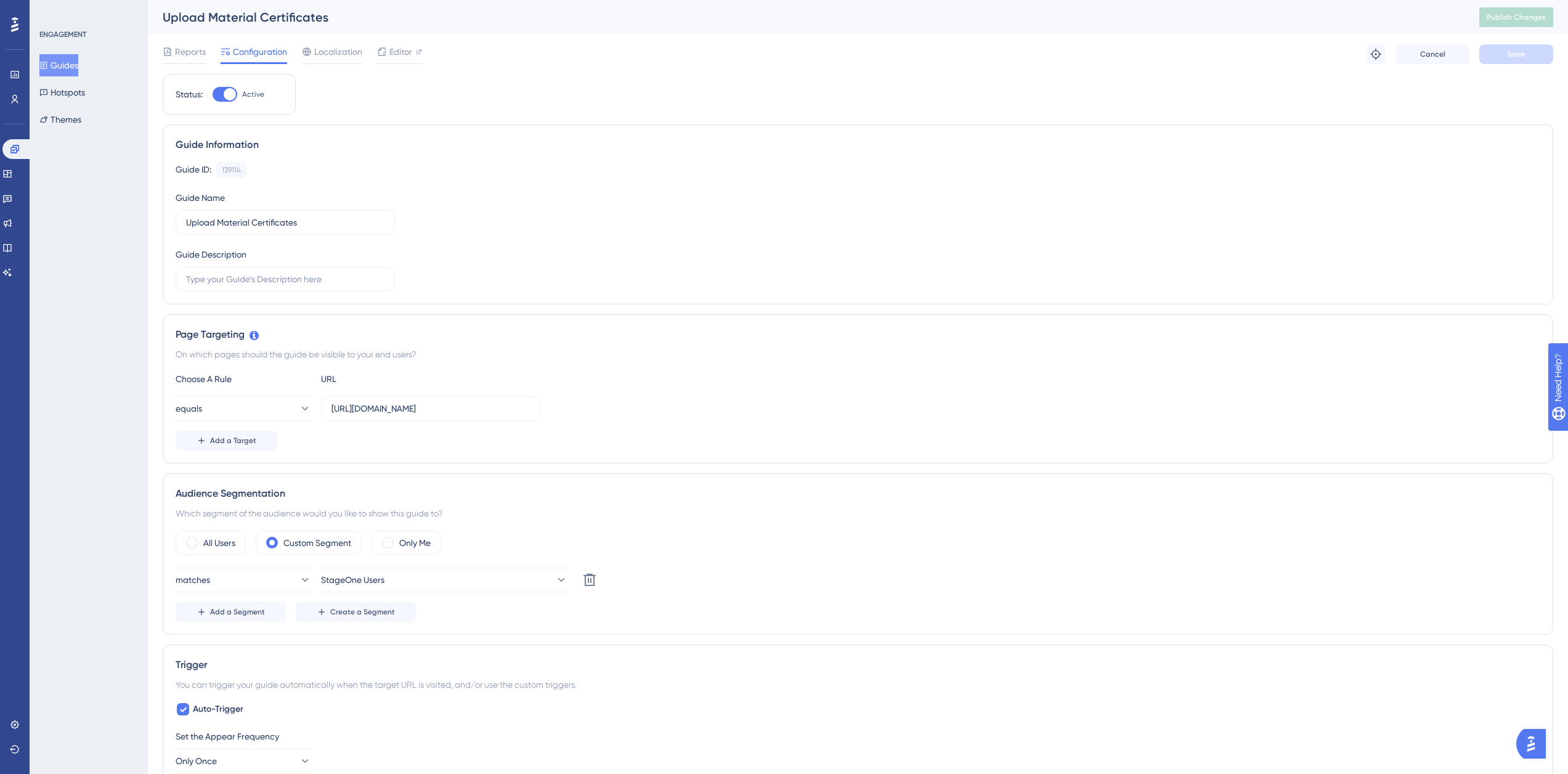
click at [230, 94] on div at bounding box center [230, 94] width 12 height 12
click at [213, 94] on input "Active" at bounding box center [212, 94] width 1 height 1
checkbox input "false"
click at [1524, 57] on button "Save" at bounding box center [1516, 54] width 74 height 20
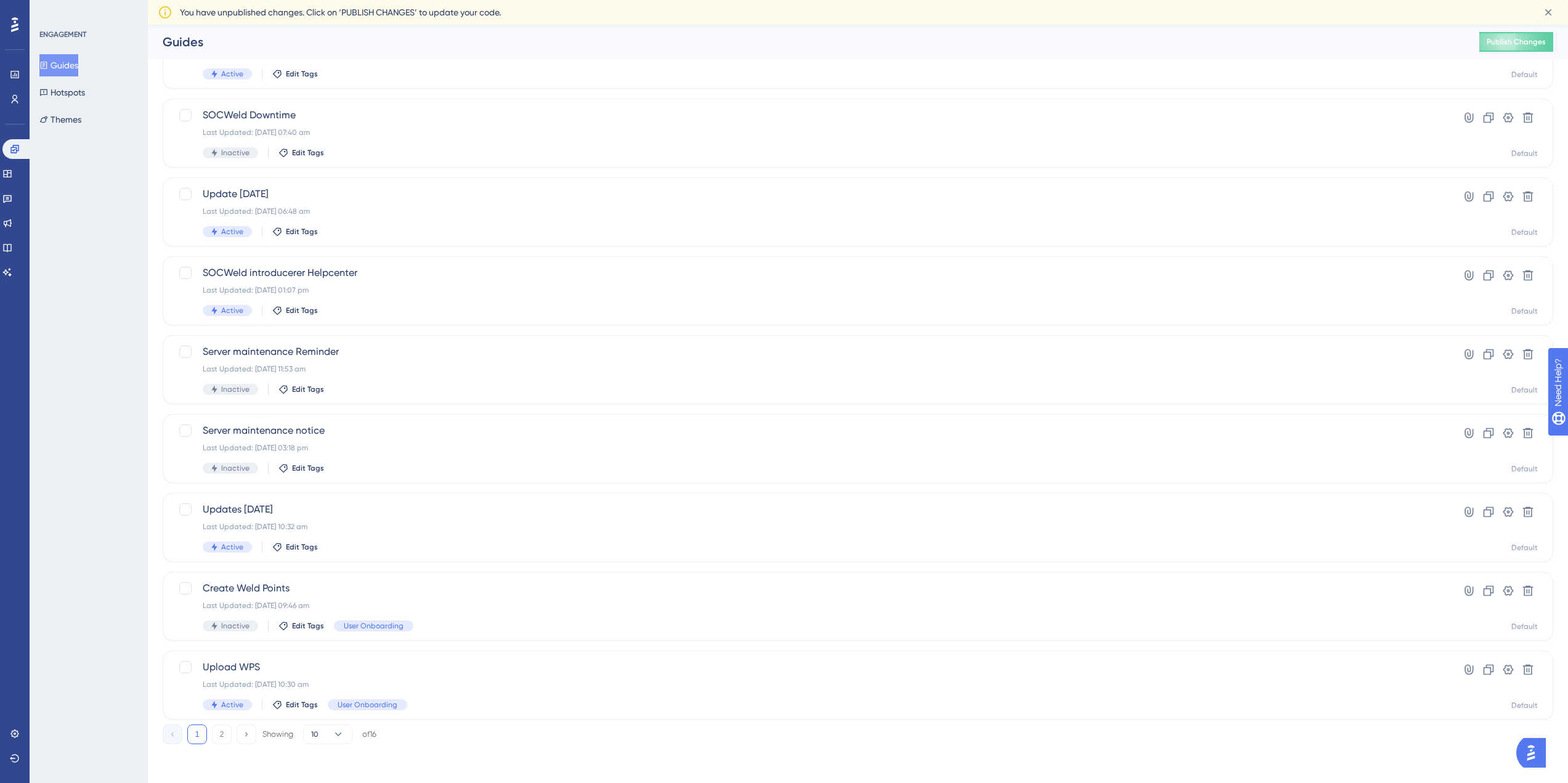
scroll to position [173, 0]
click at [216, 738] on button "2" at bounding box center [221, 733] width 20 height 20
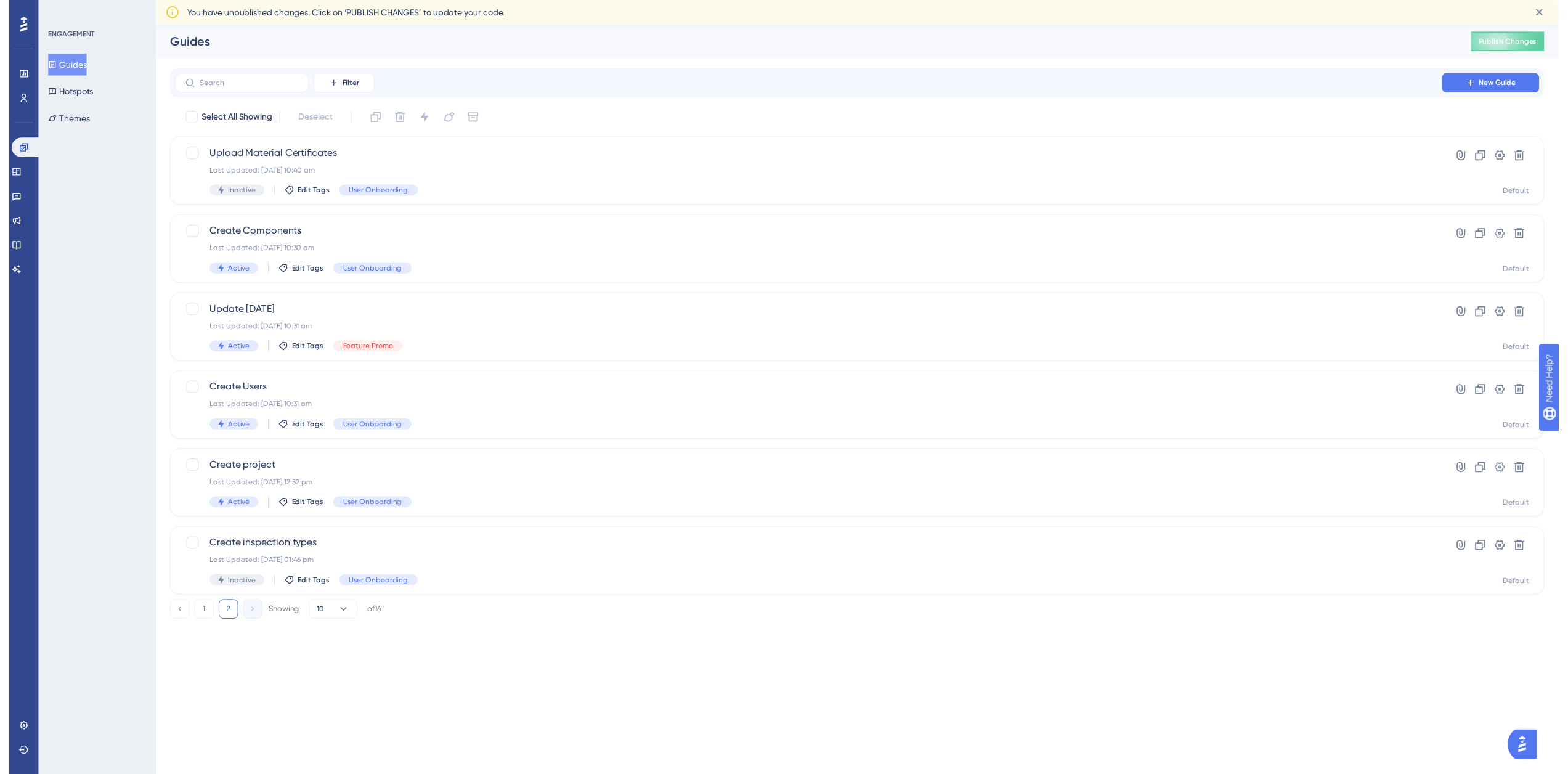
scroll to position [0, 0]
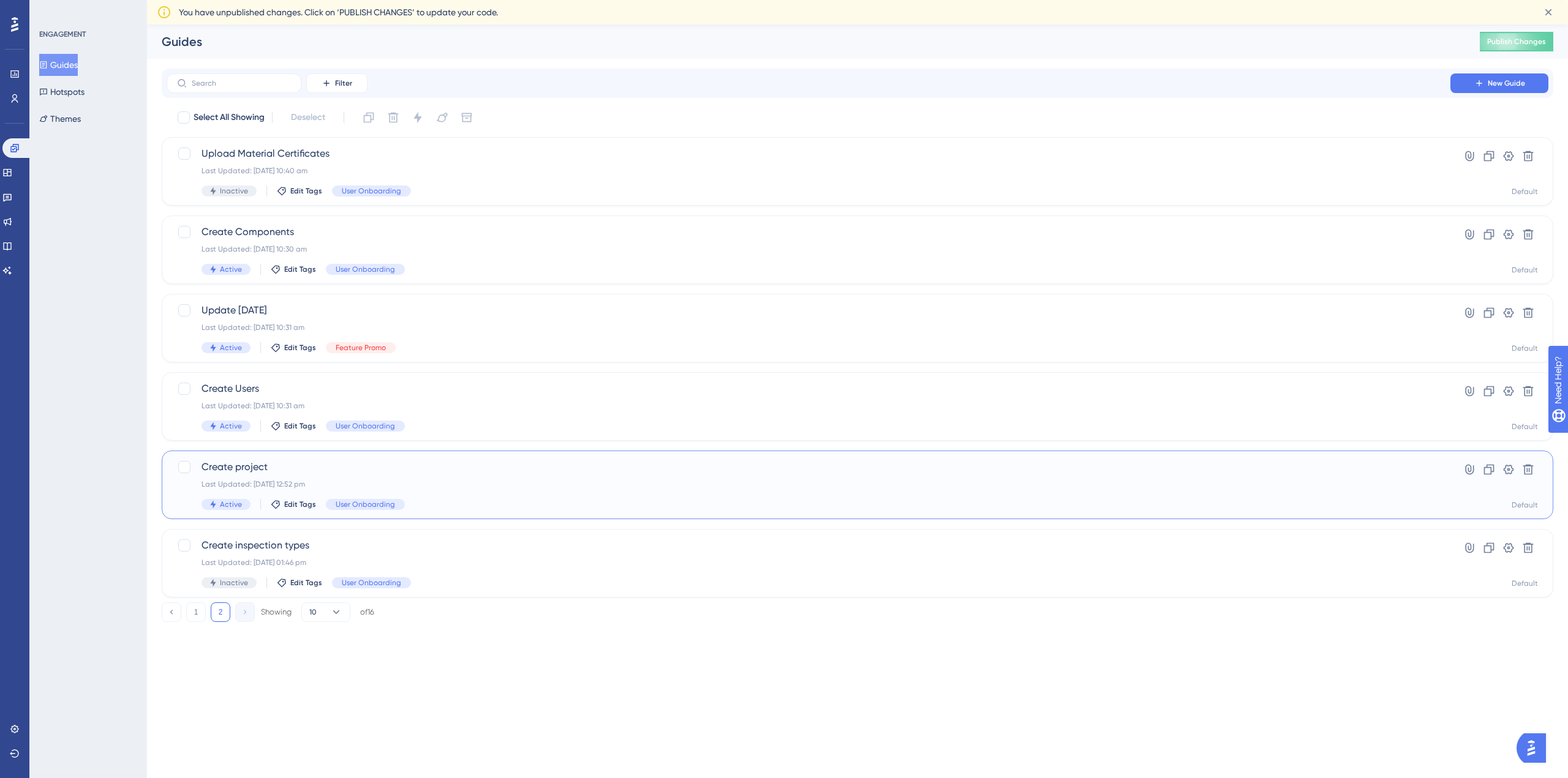
click at [510, 464] on span "Create project" at bounding box center [808, 467] width 1214 height 14
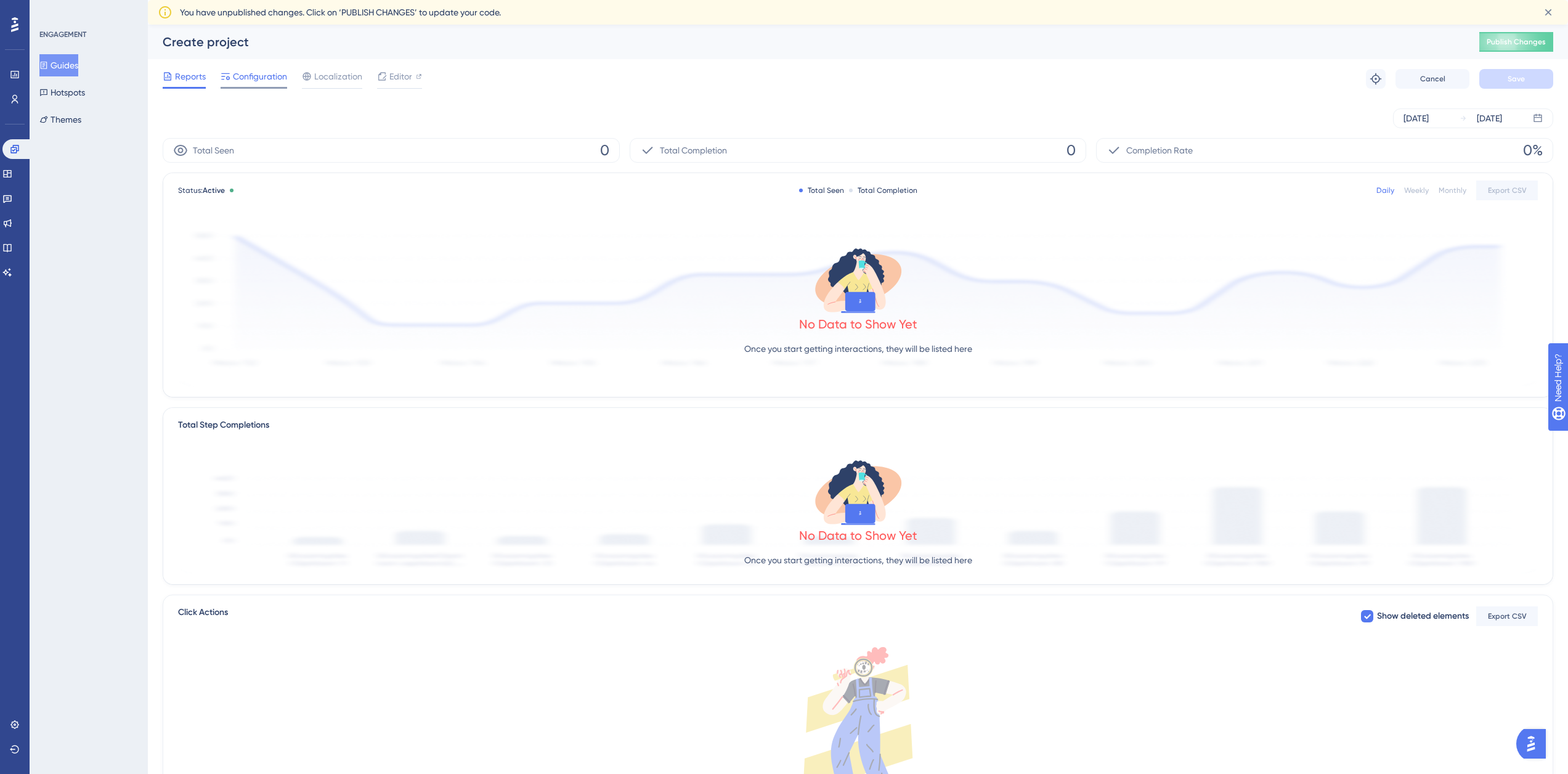
click at [273, 84] on div "Configuration" at bounding box center [254, 79] width 67 height 20
